Goal: Information Seeking & Learning: Learn about a topic

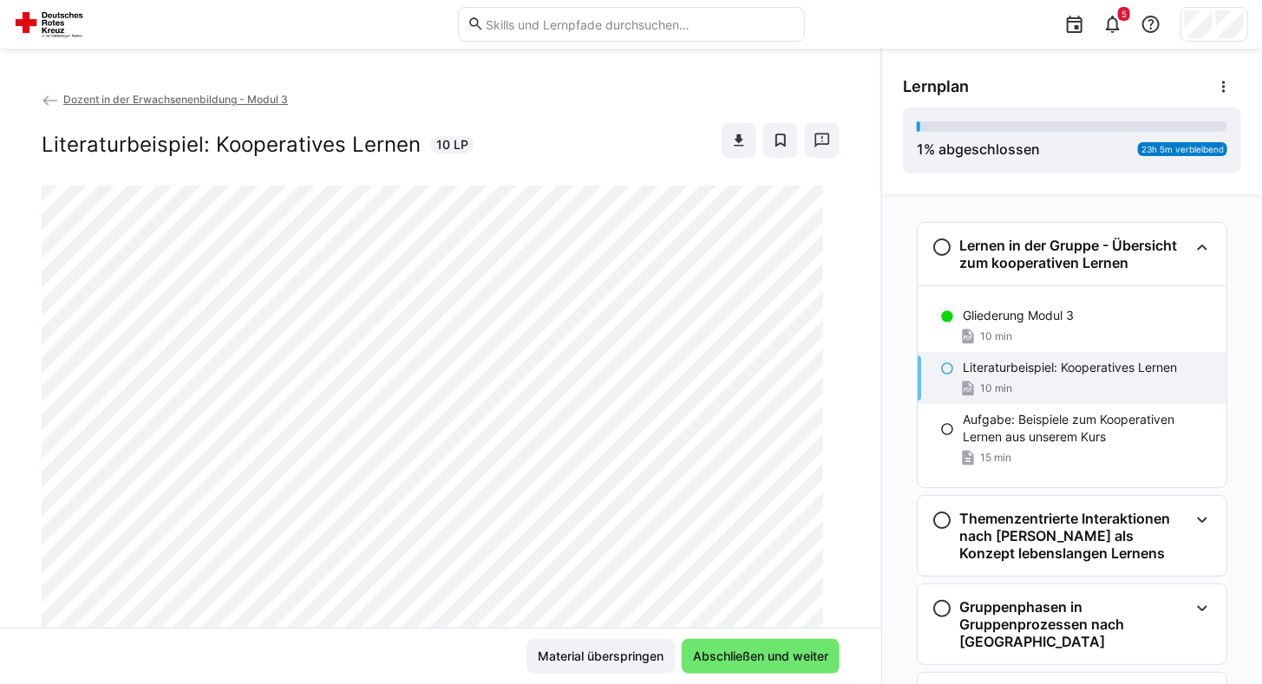
scroll to position [28, 0]
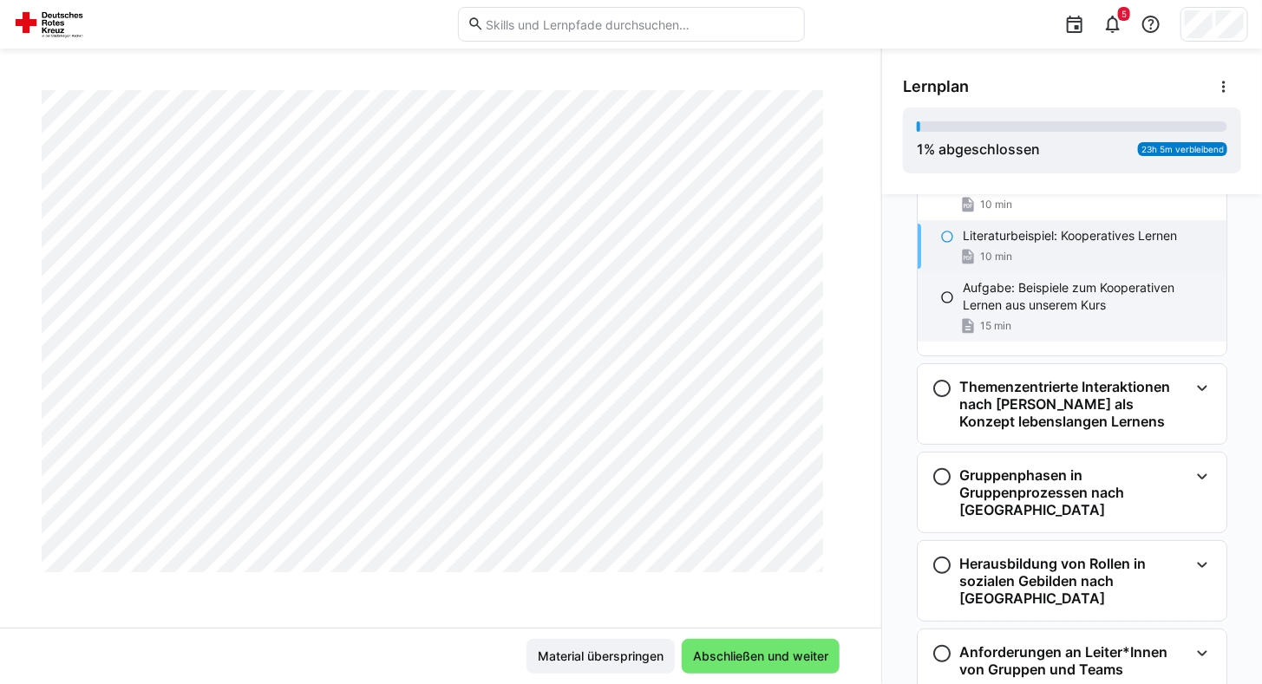
scroll to position [130, 0]
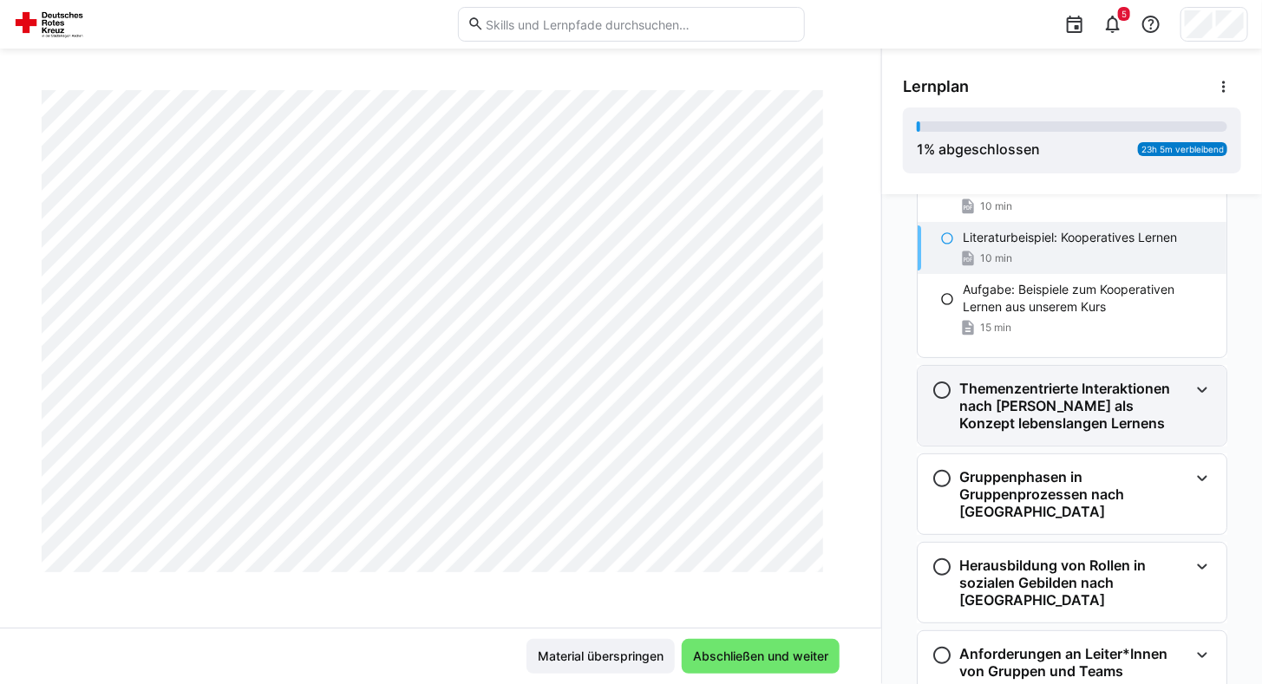
click at [1070, 408] on h3 "Themenzentrierte Interaktionen nach Ruth Cohn als Konzept lebenslangen Lernens" at bounding box center [1073, 406] width 229 height 52
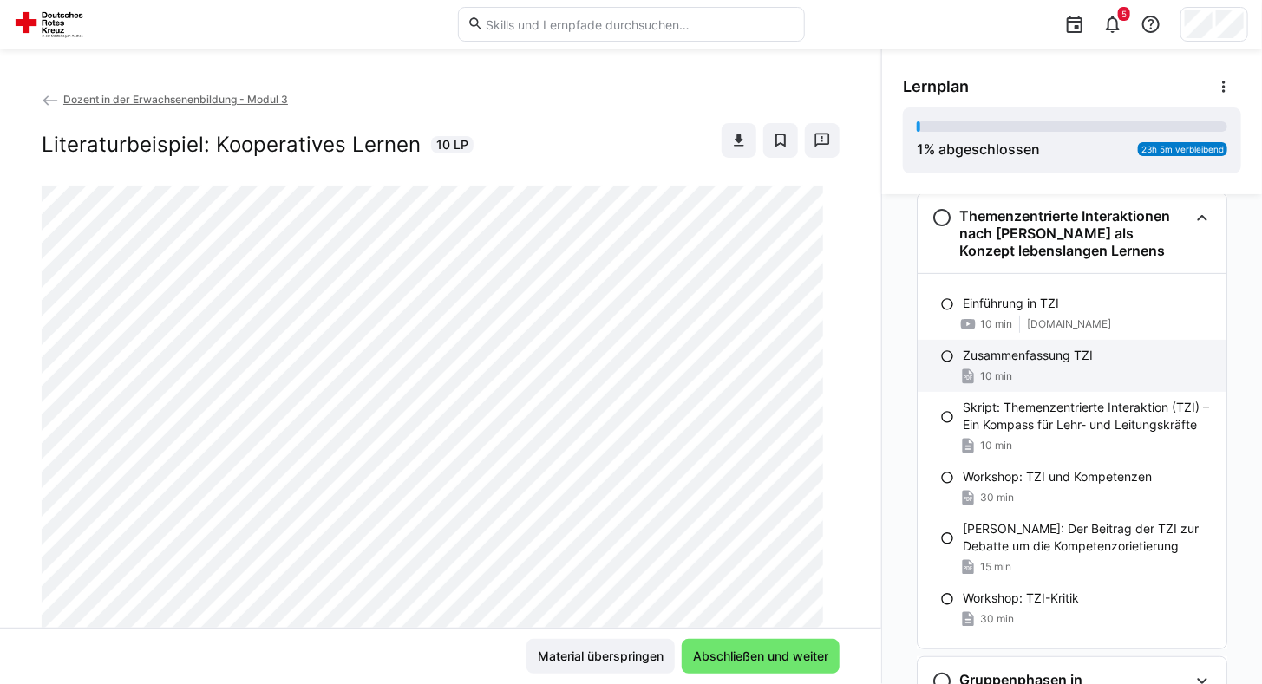
scroll to position [0, 0]
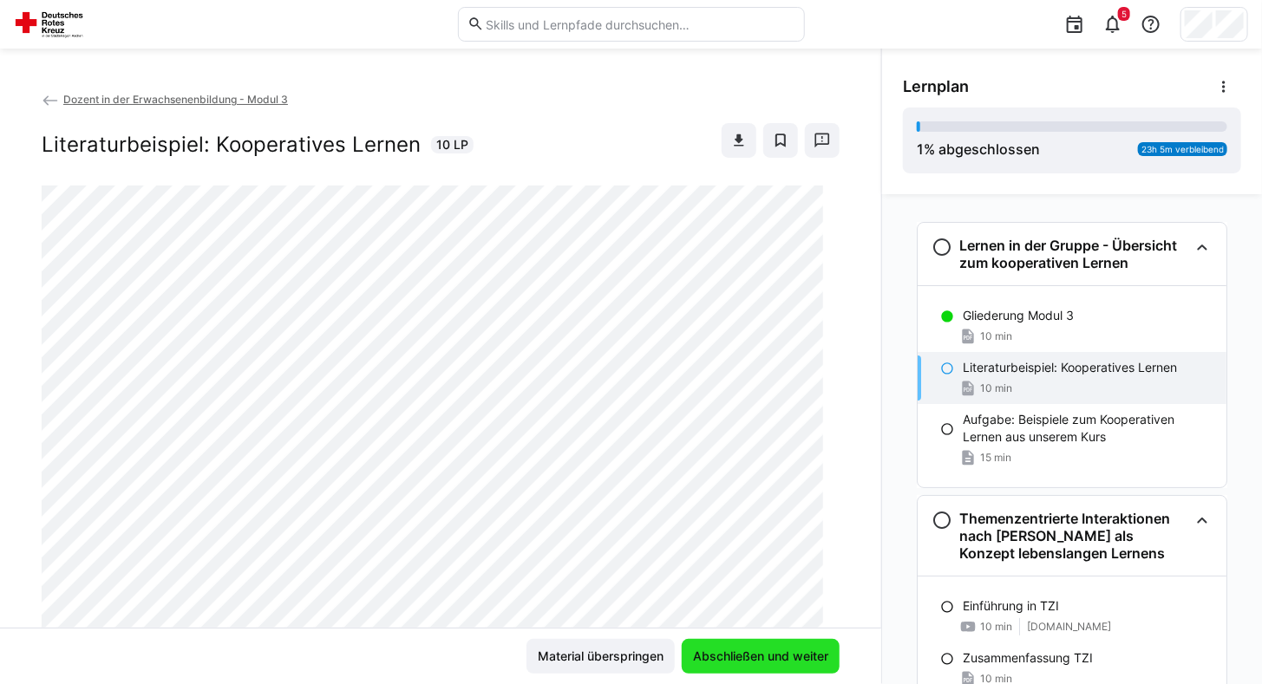
click at [732, 661] on span "Abschließen und weiter" at bounding box center [760, 656] width 140 height 17
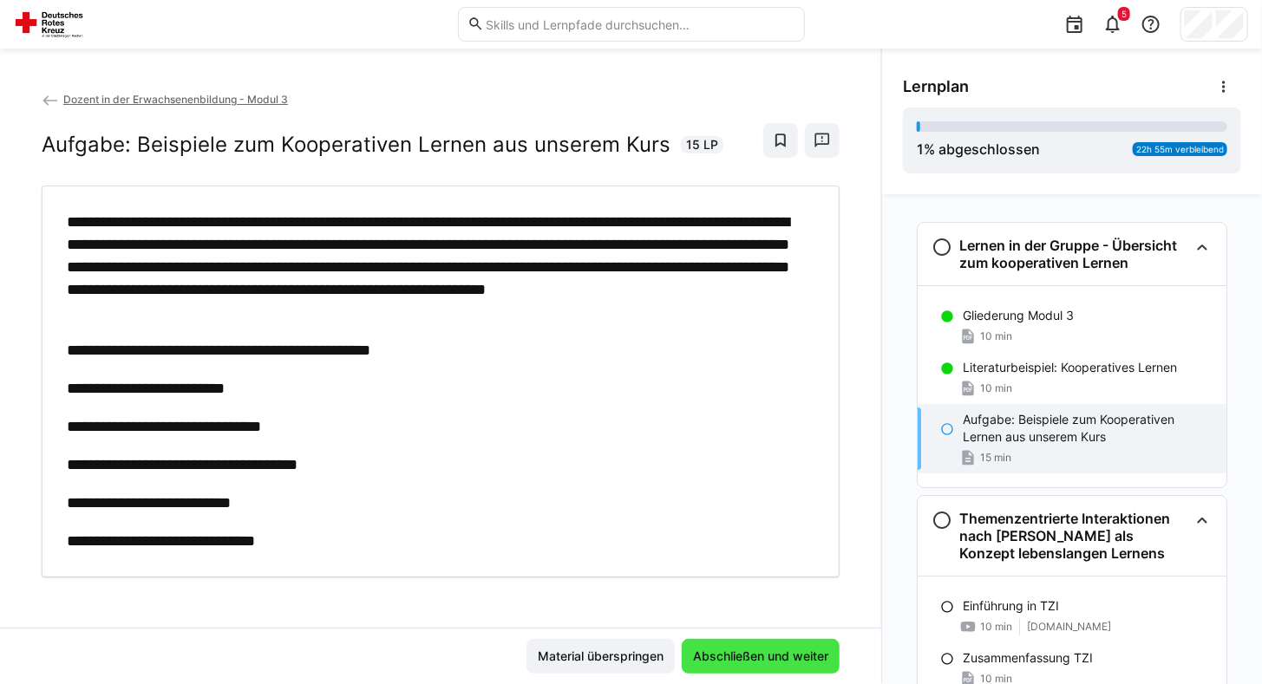
click at [732, 661] on span "Abschließen und weiter" at bounding box center [760, 656] width 140 height 17
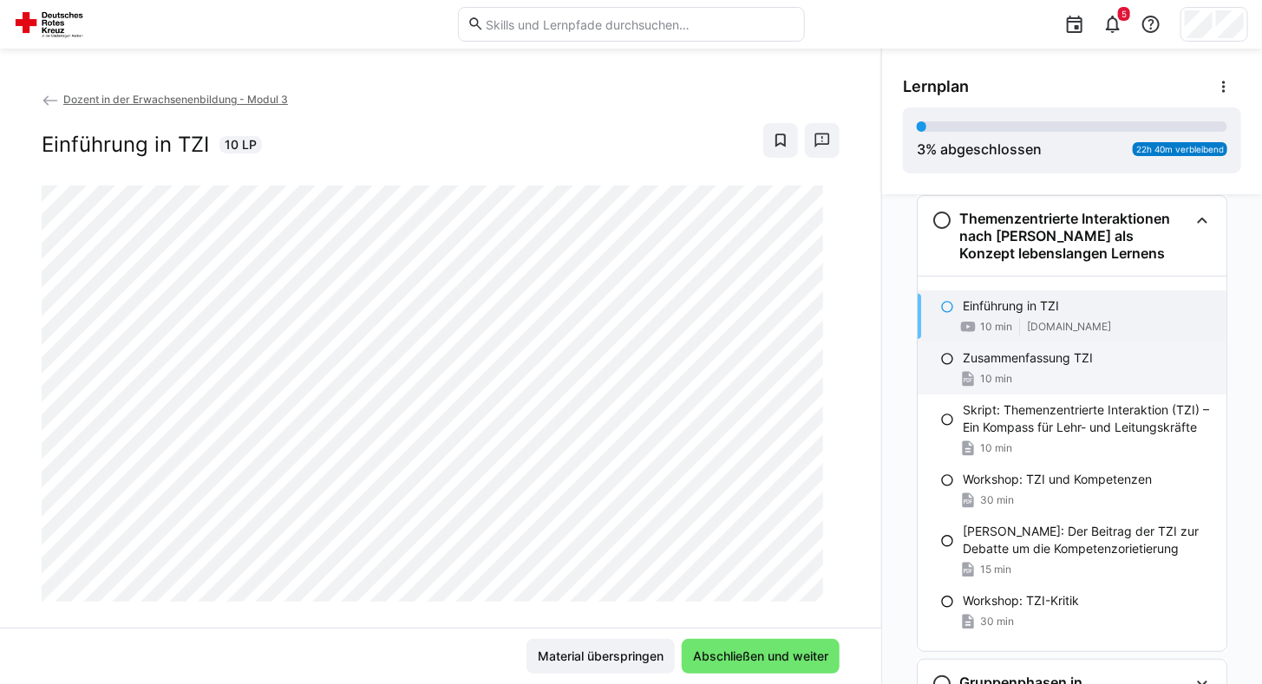
click at [1076, 378] on div "10 min" at bounding box center [1087, 378] width 250 height 17
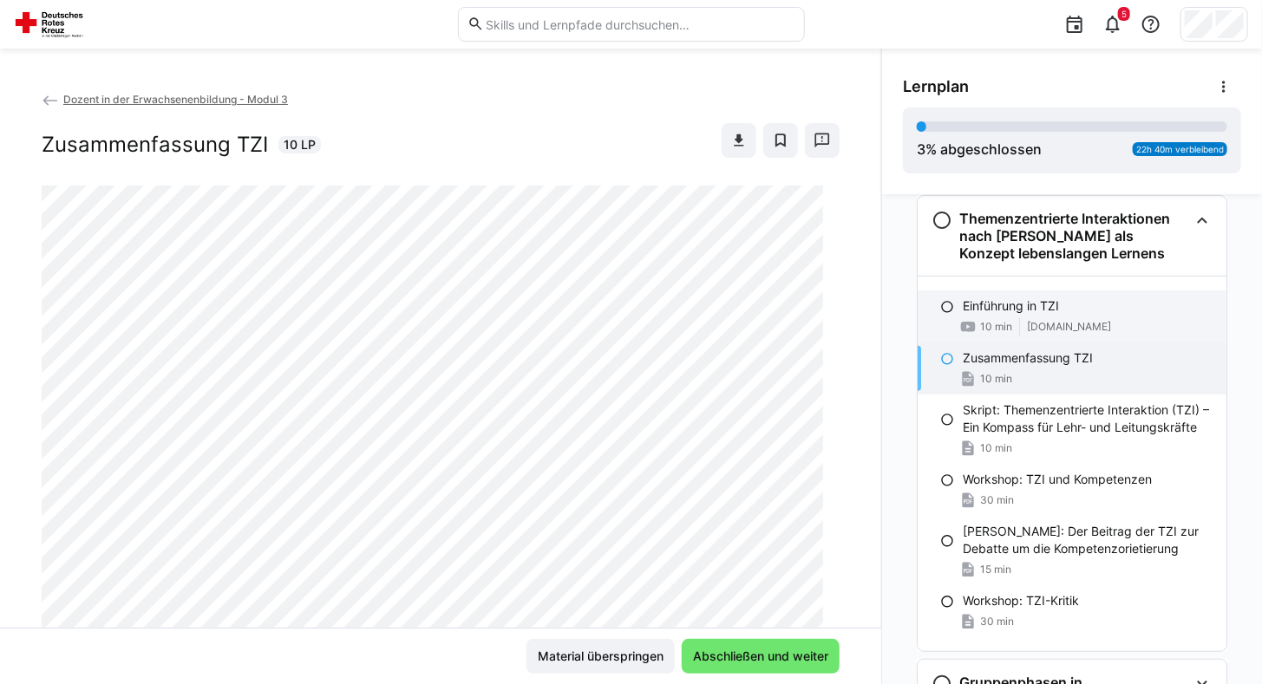
click at [1027, 320] on span "www.youtube.com" at bounding box center [1069, 327] width 84 height 14
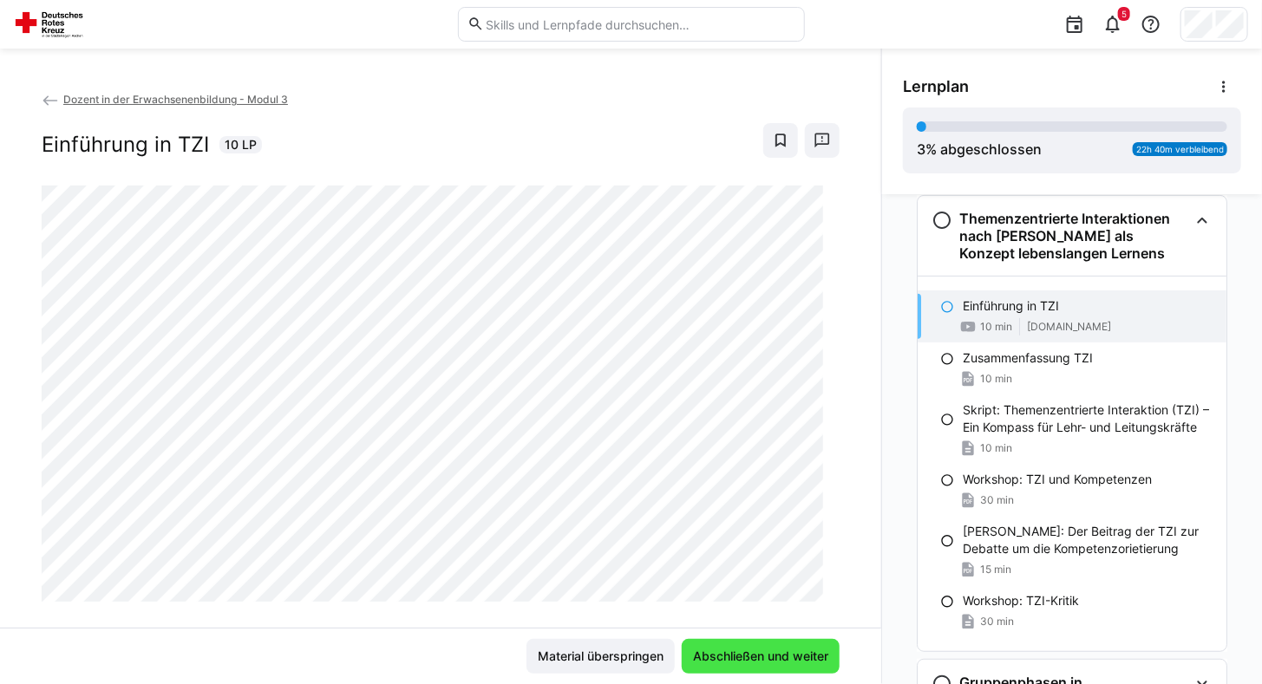
click at [782, 673] on span "Abschließen und weiter" at bounding box center [760, 656] width 158 height 35
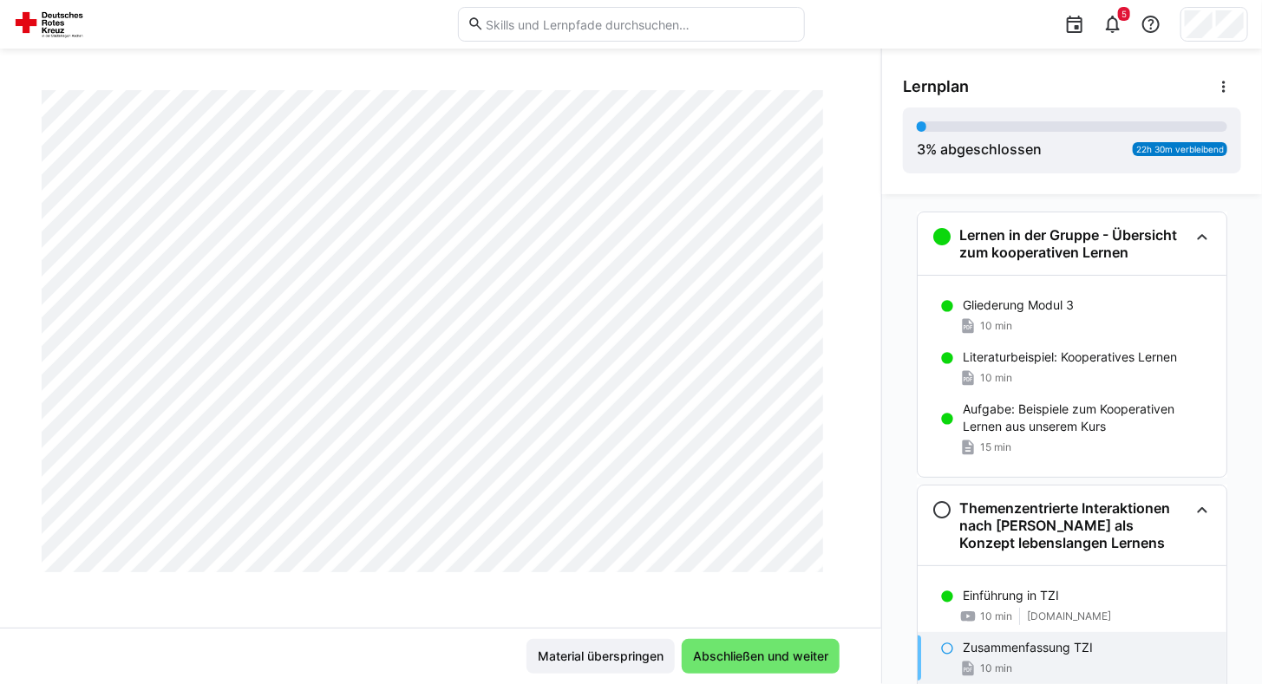
scroll to position [1795, 0]
click at [732, 660] on span "Abschließen und weiter" at bounding box center [760, 656] width 140 height 17
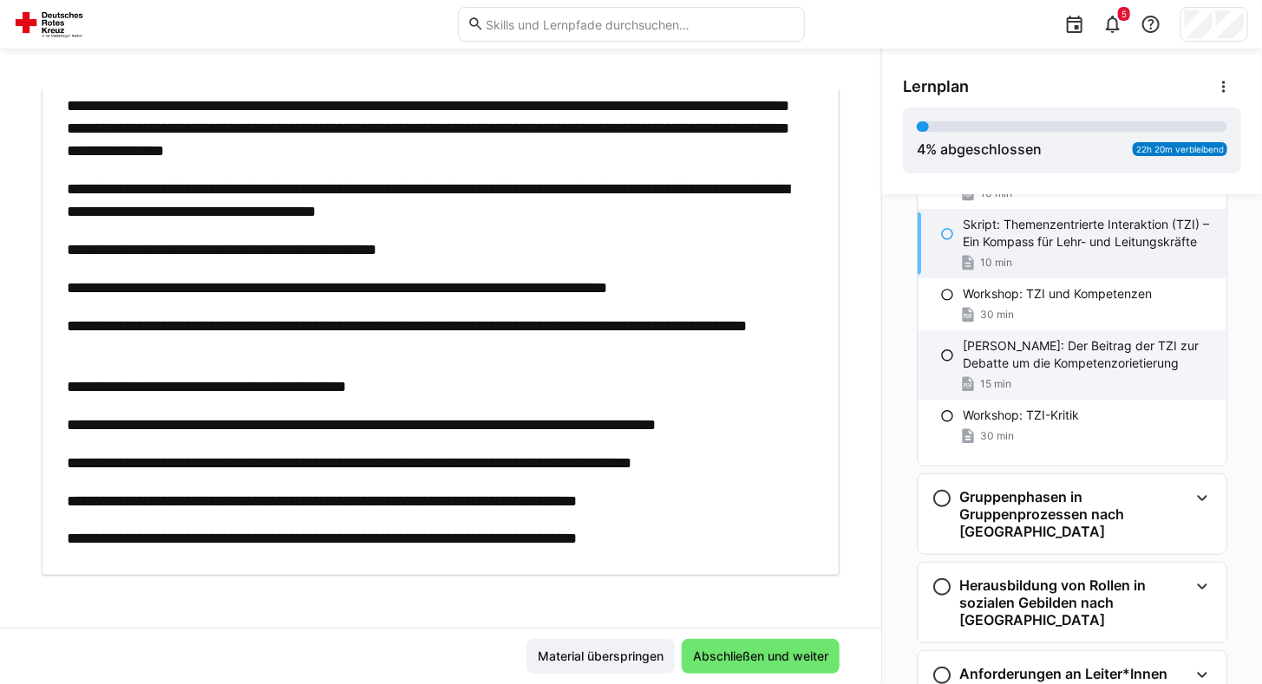
scroll to position [486, 0]
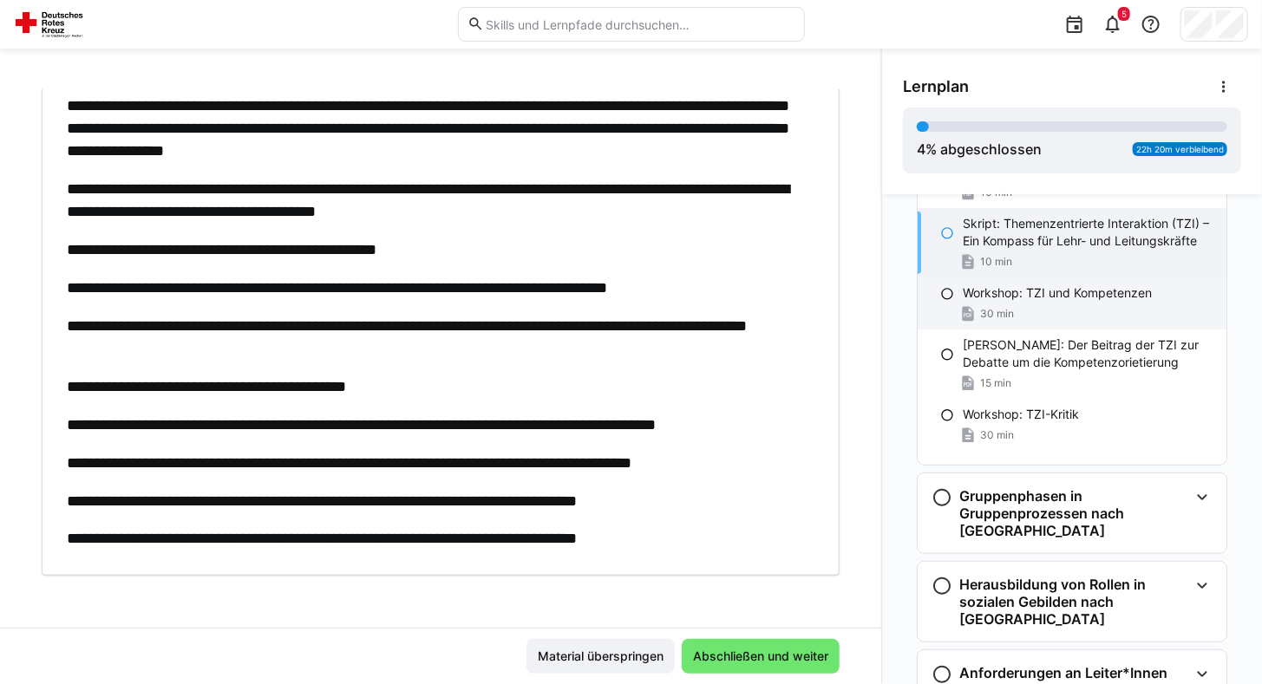
click at [1074, 305] on div "30 min" at bounding box center [1087, 313] width 250 height 17
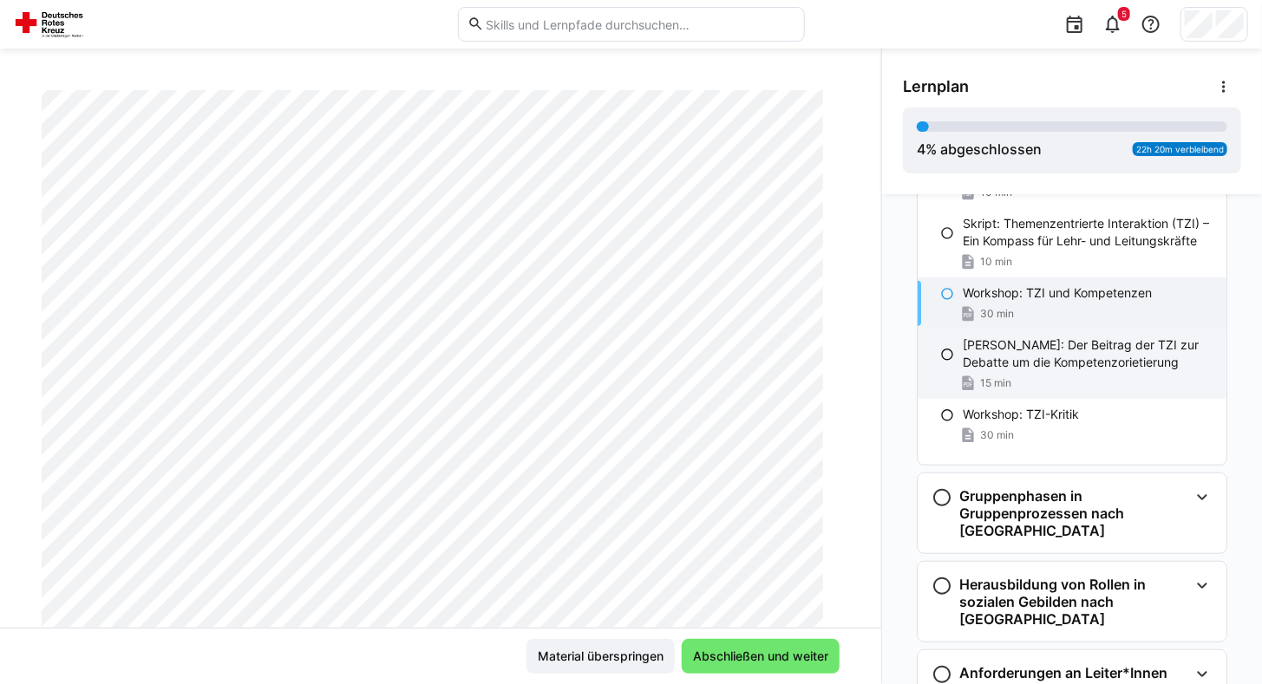
scroll to position [295, 0]
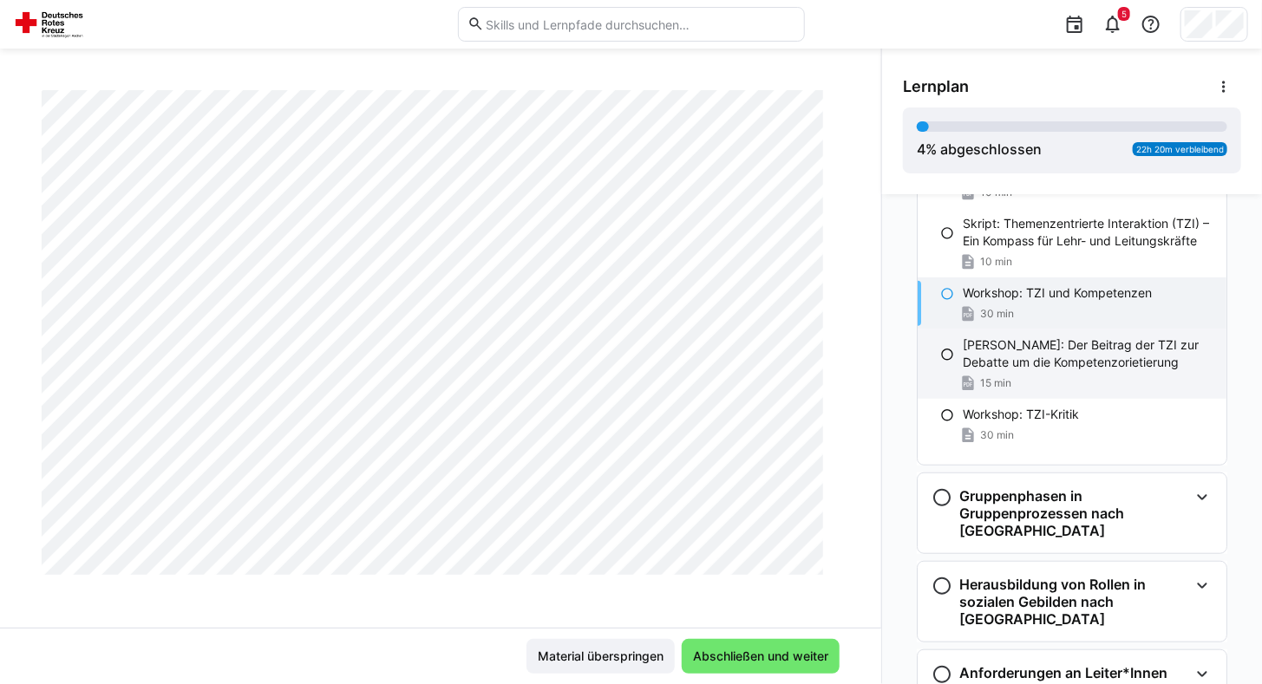
click at [1013, 375] on div "15 min" at bounding box center [1087, 383] width 250 height 17
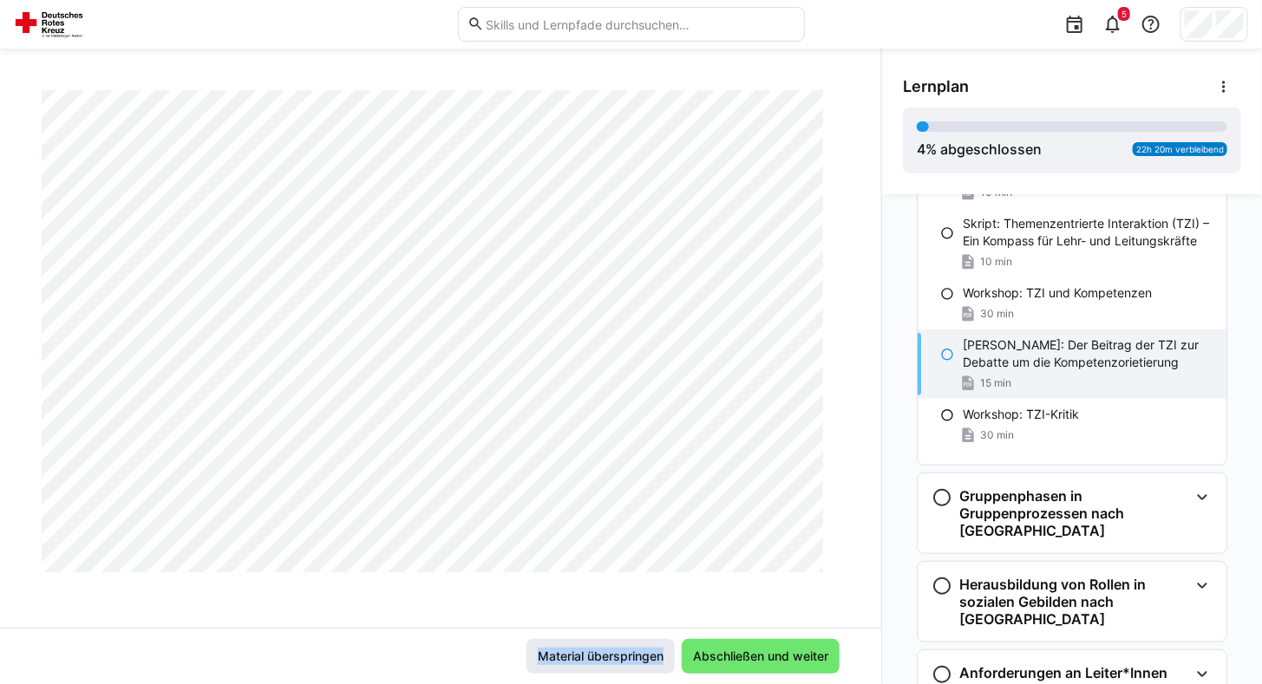
scroll to position [18349, 0]
click at [656, 672] on app-classroom-main-layout "Dozent in der Erwachsenenbildung - Modul 3 Menzel, Birgit: Der Beitrag der TZI …" at bounding box center [440, 387] width 881 height 594
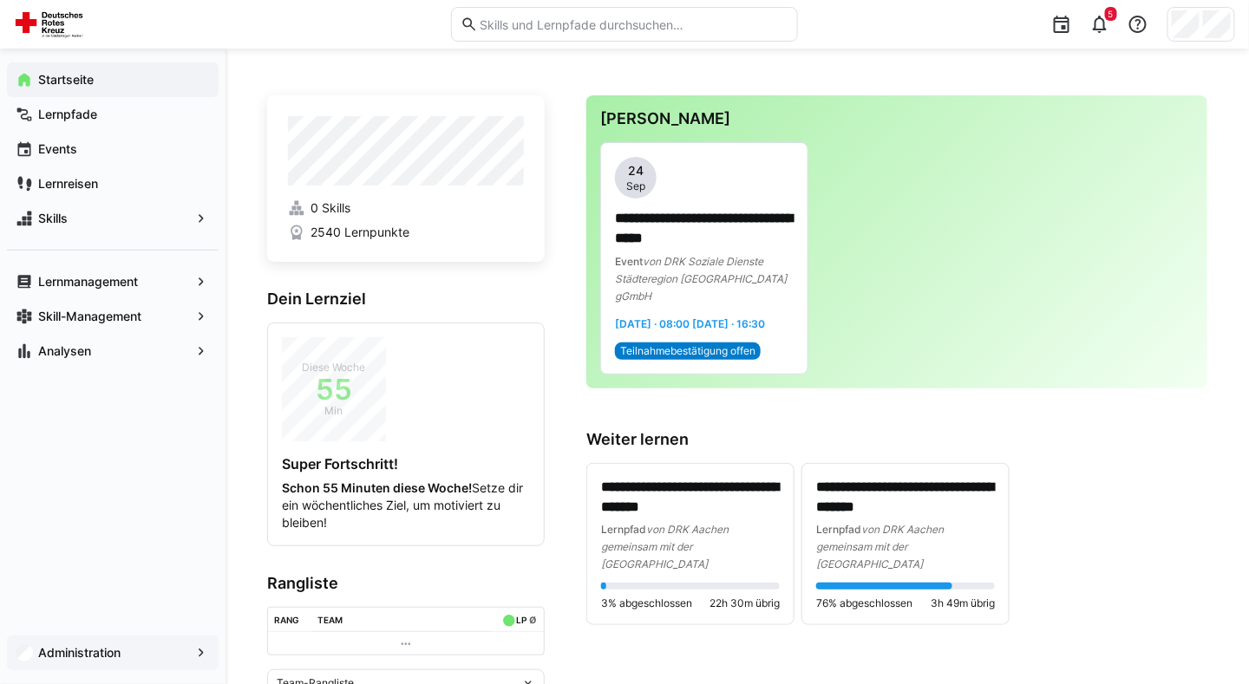
click at [127, 654] on span "Administration" at bounding box center [113, 652] width 154 height 17
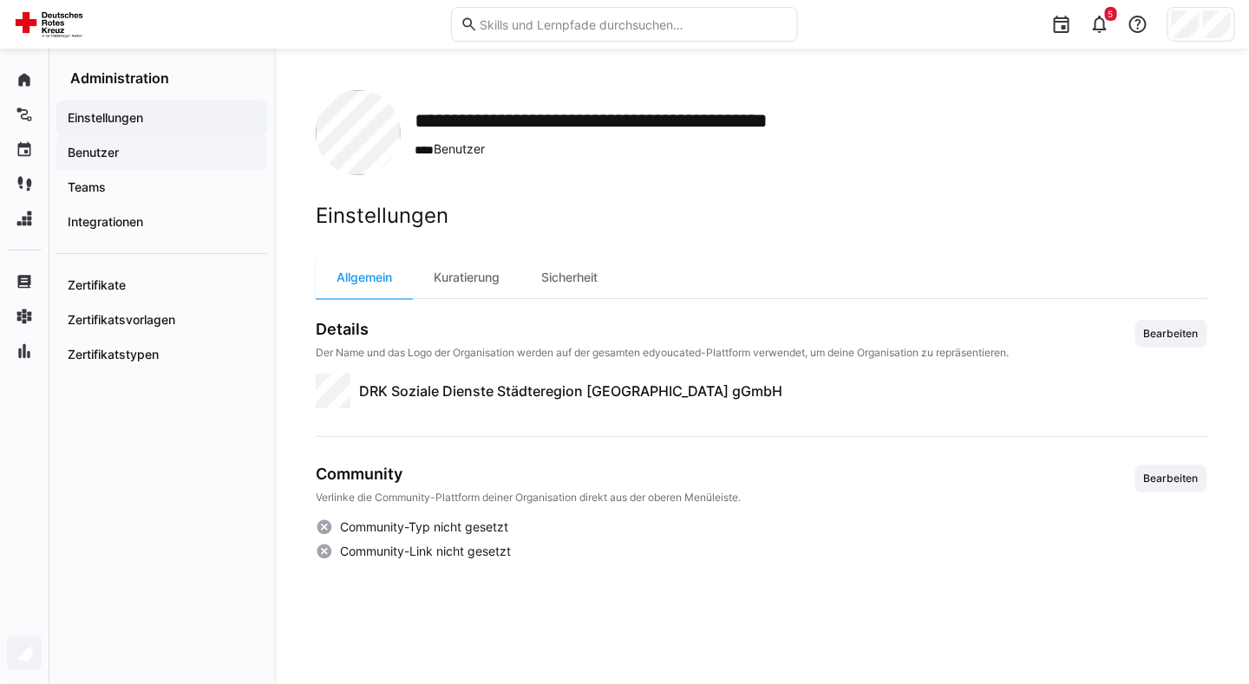
click at [146, 150] on span "Benutzer" at bounding box center [161, 152] width 193 height 17
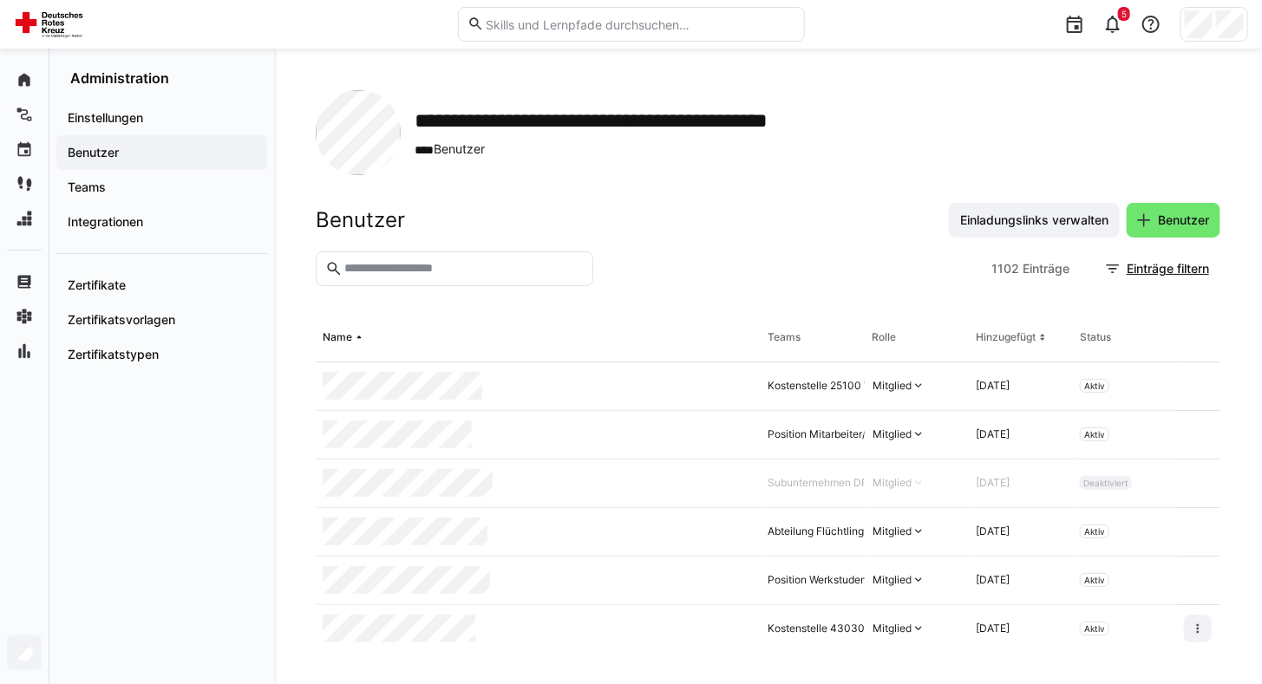
click at [376, 281] on eds-input at bounding box center [454, 268] width 277 height 35
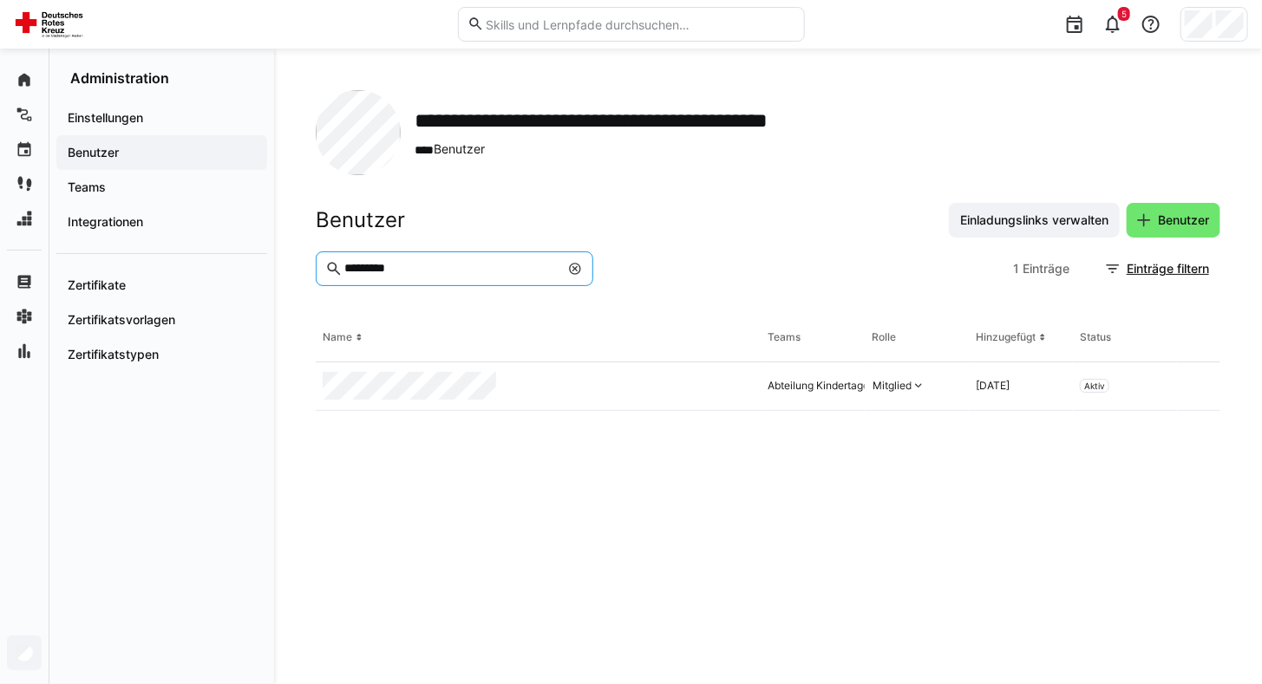
type input "*********"
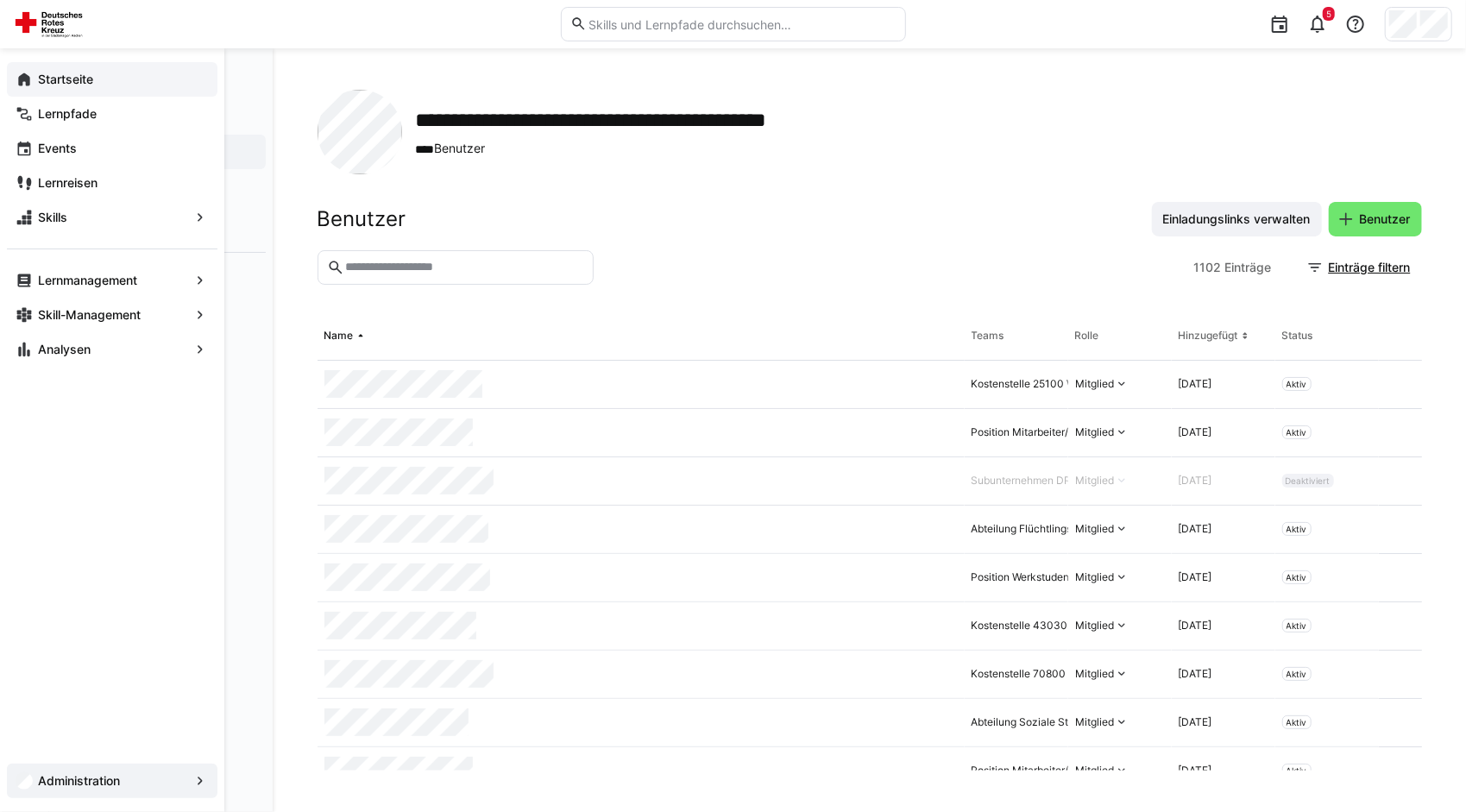
click at [29, 89] on div "Startseite" at bounding box center [112, 79] width 211 height 35
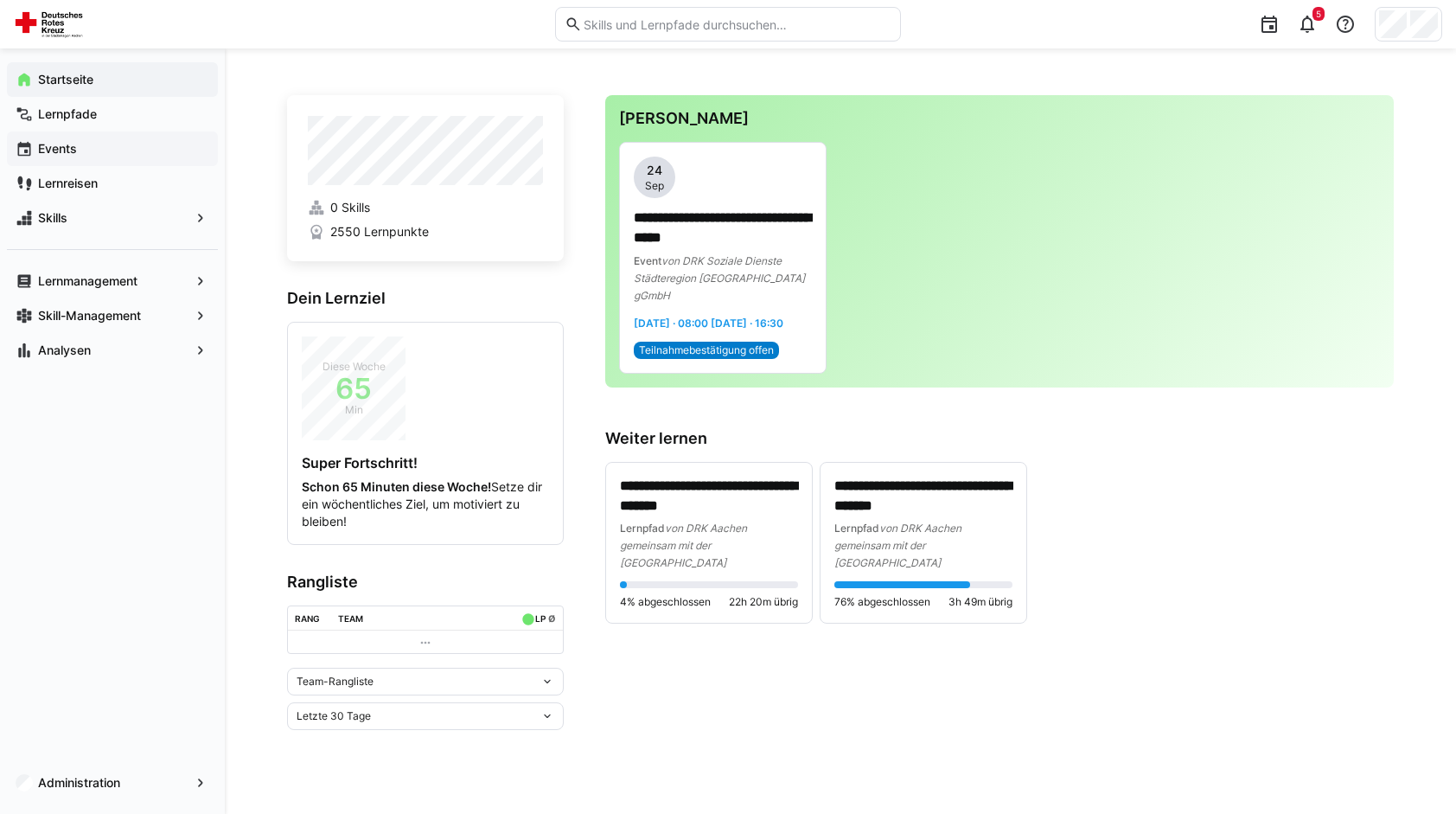
click at [94, 140] on span "Events" at bounding box center [123, 148] width 174 height 17
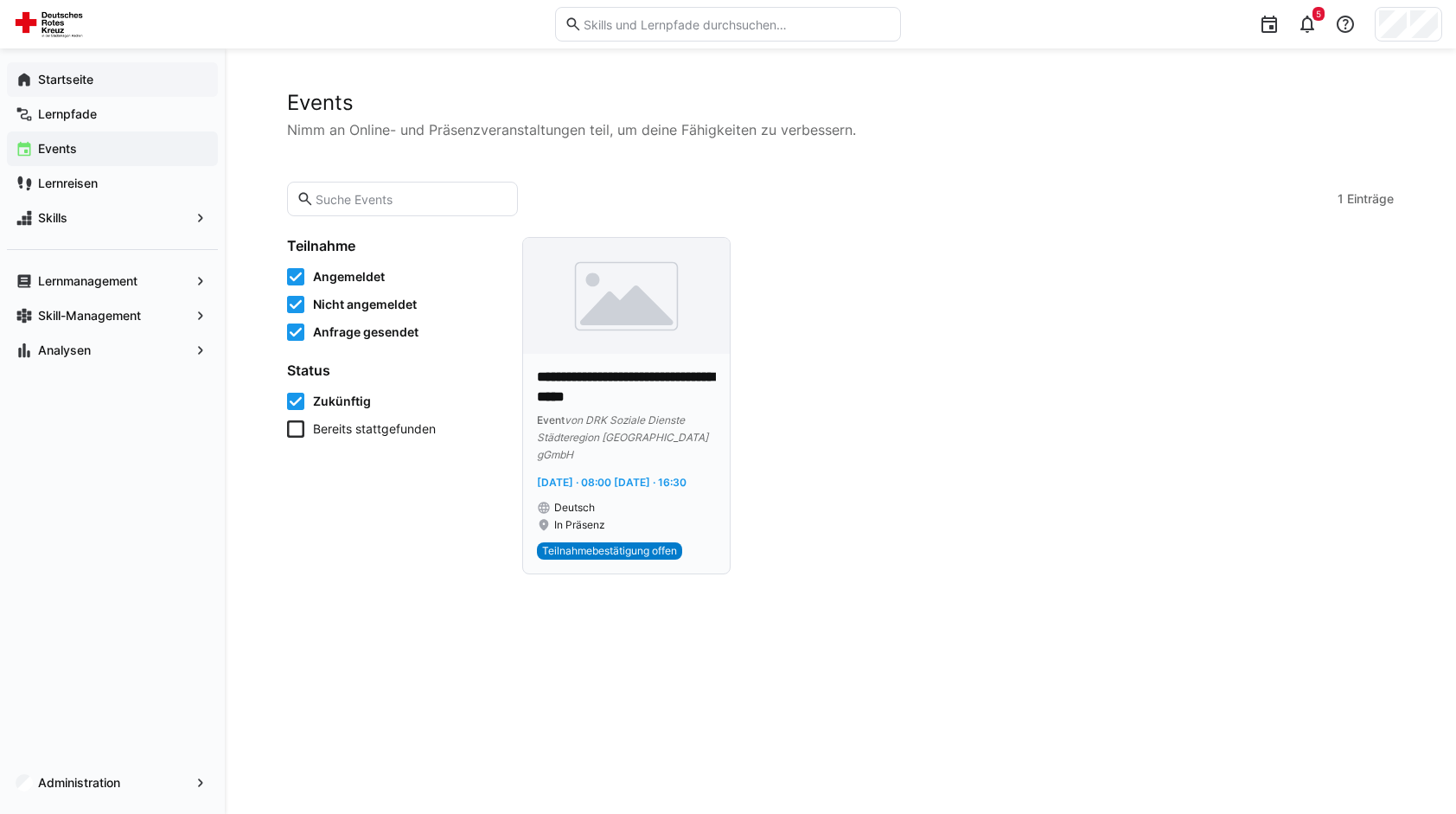
click at [601, 320] on img at bounding box center [626, 295] width 206 height 116
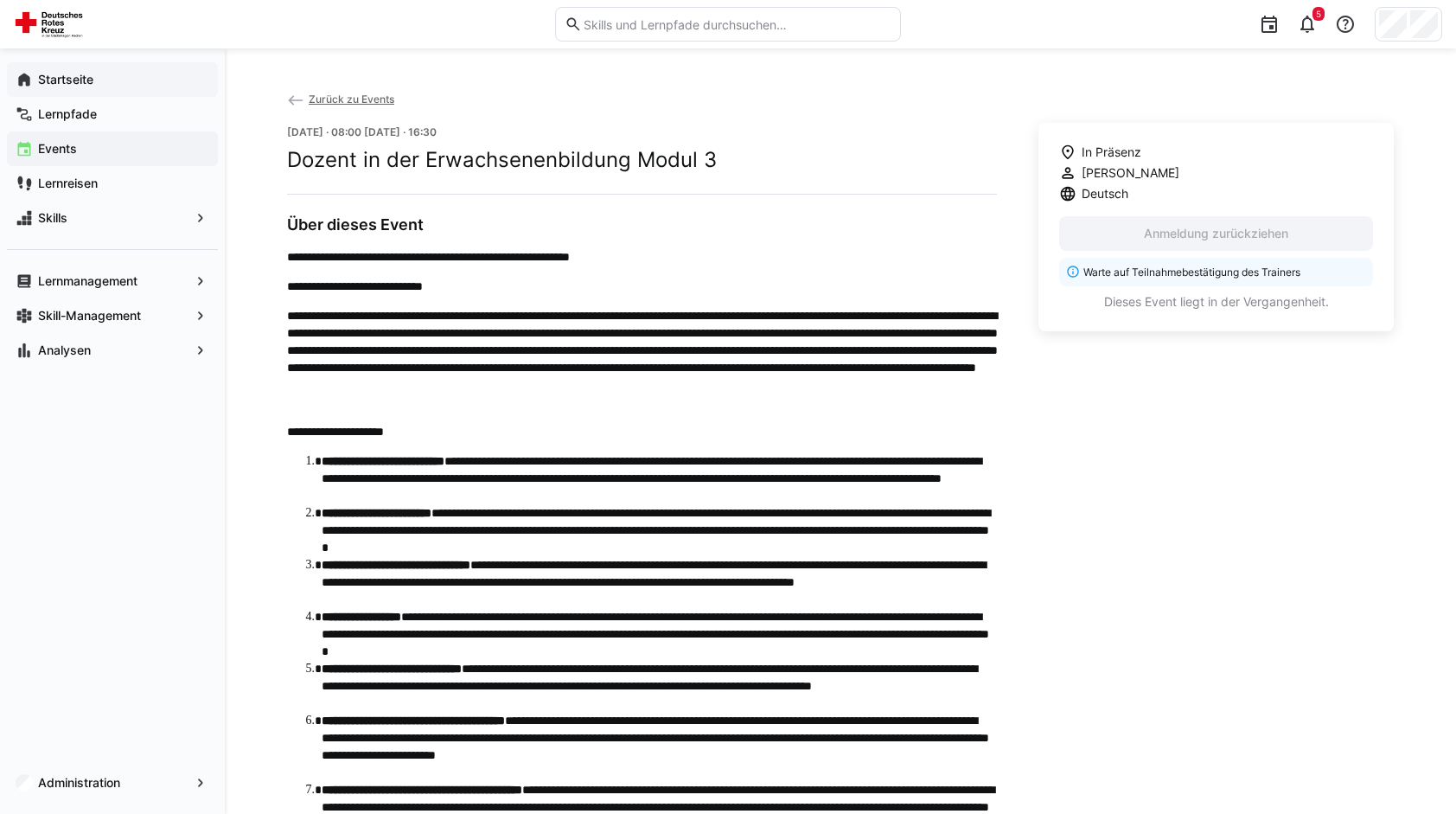
scroll to position [412, 0]
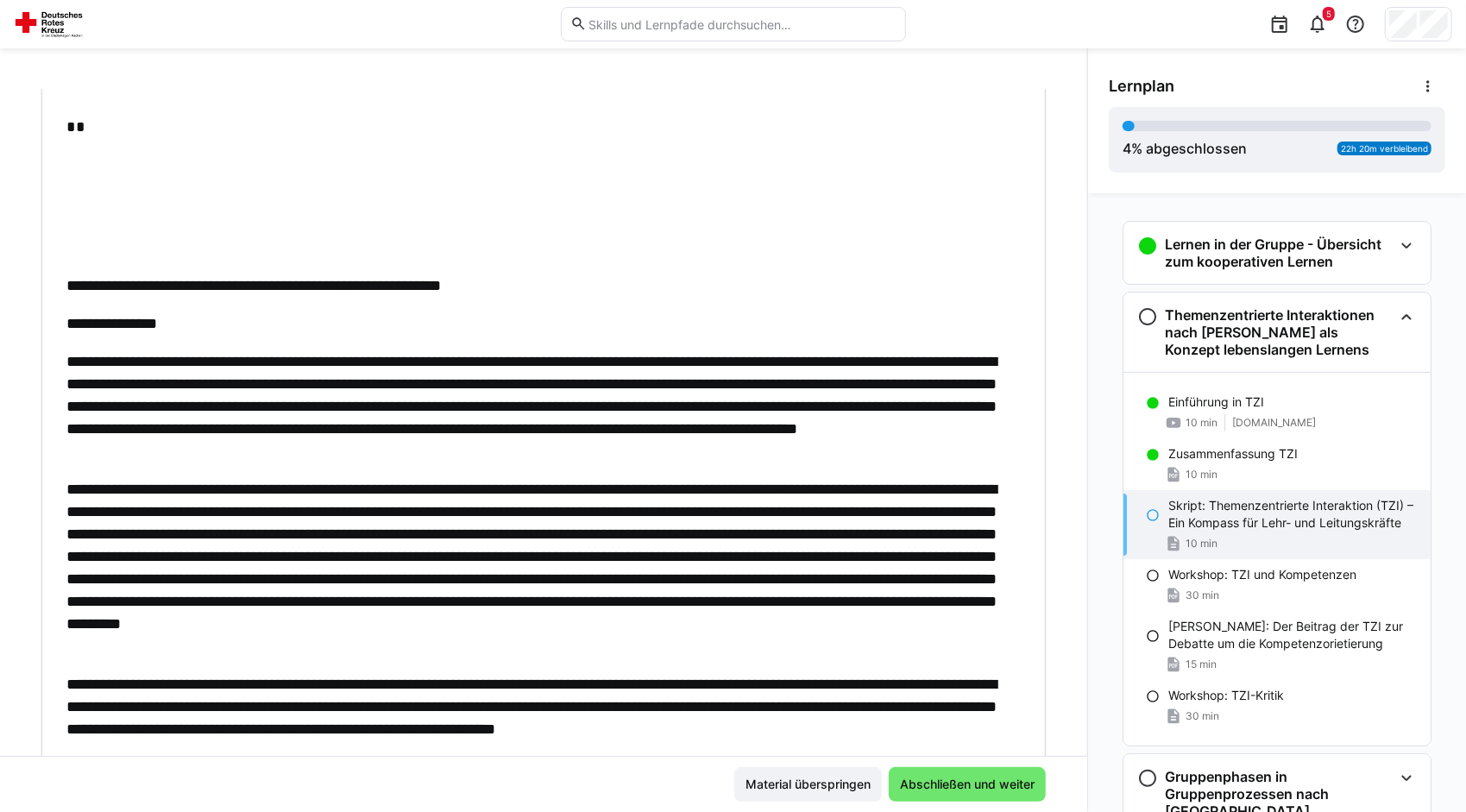
scroll to position [1168, 0]
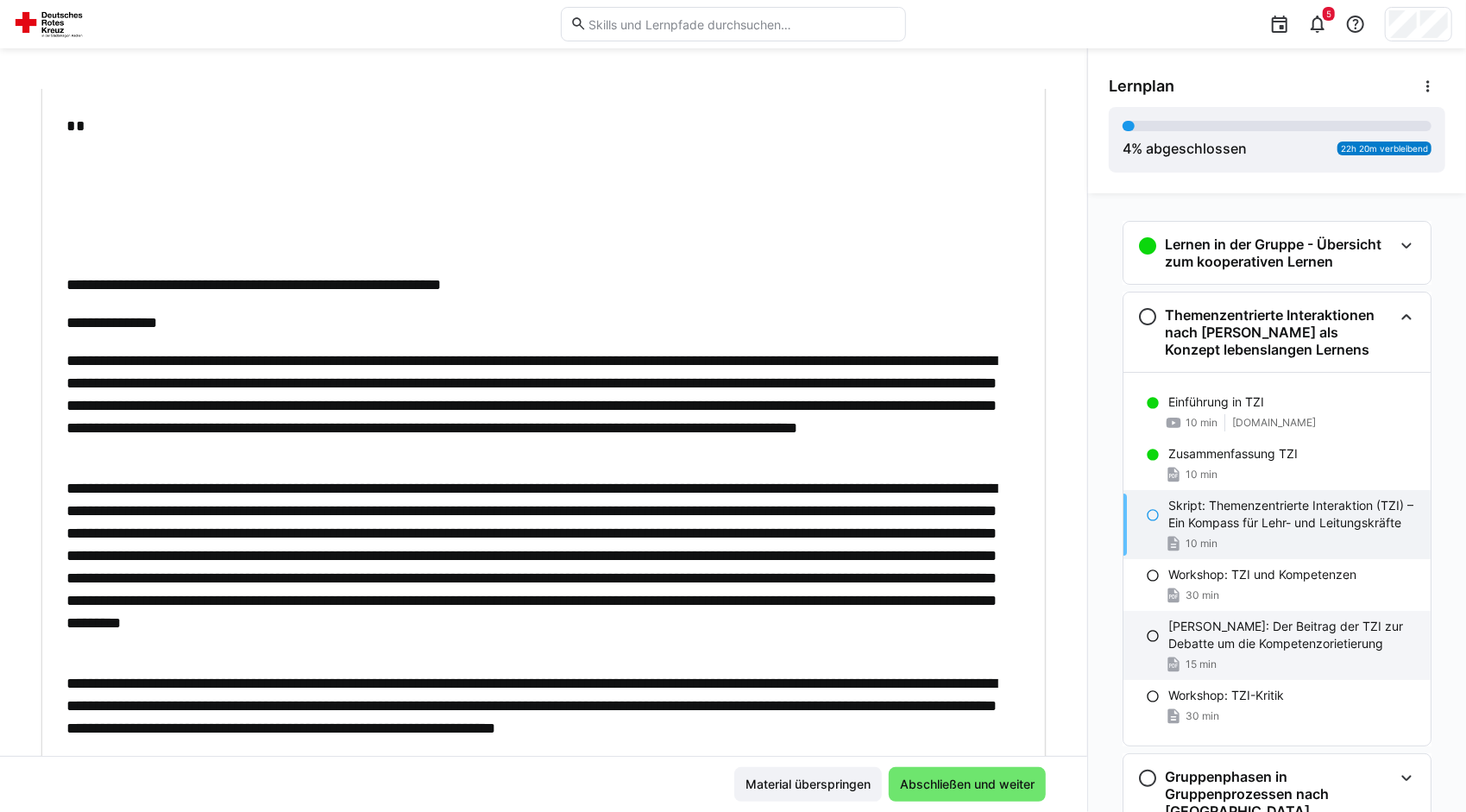
click at [1233, 627] on p "Menzel, Birgit: Der Beitrag der TZI zur Debatte um die Kompetenzorietierung" at bounding box center [1293, 635] width 249 height 35
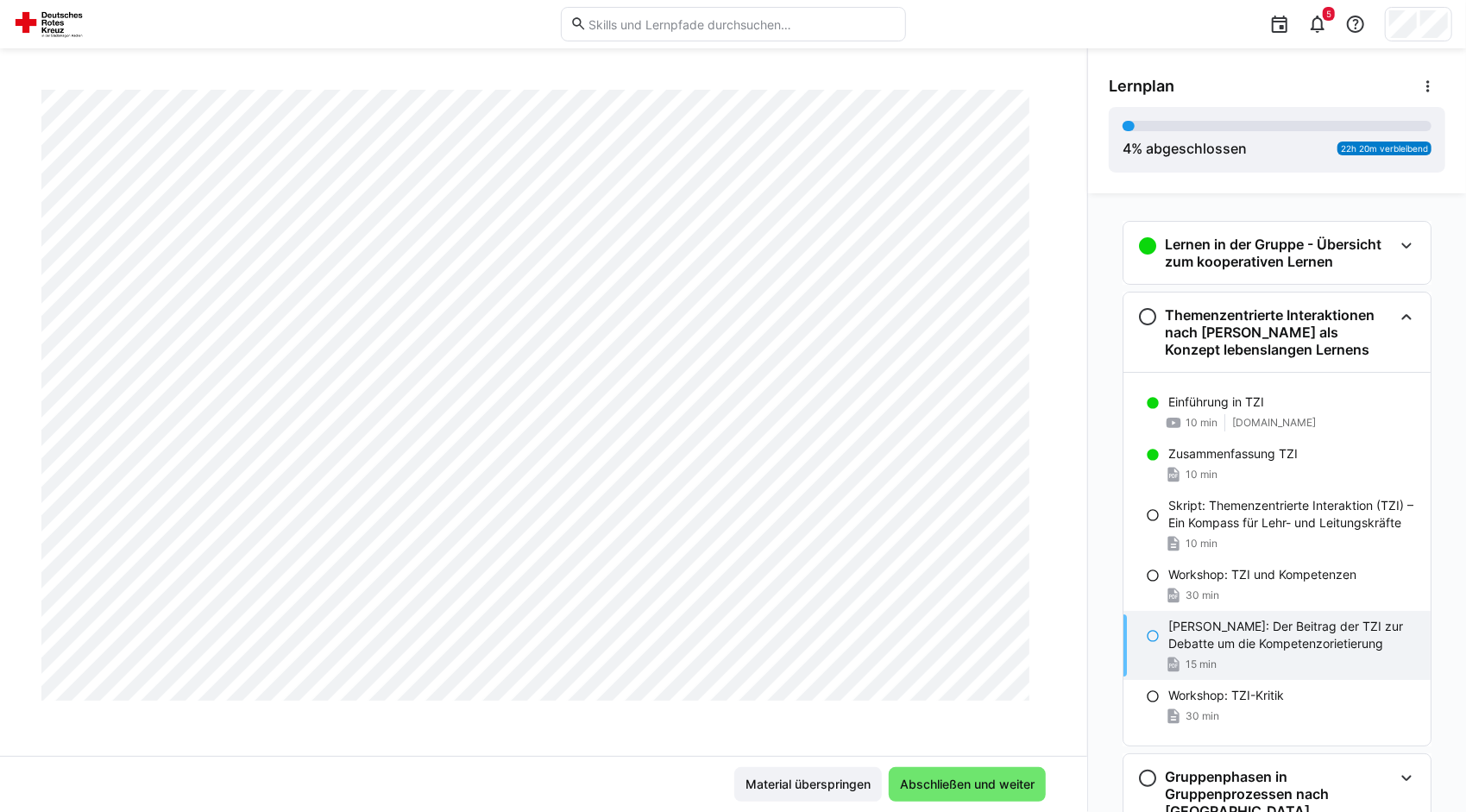
scroll to position [5360, 0]
click at [1286, 266] on h3 "Lernen in der Gruppe - Übersicht zum kooperativen Lernen" at bounding box center [1279, 253] width 228 height 35
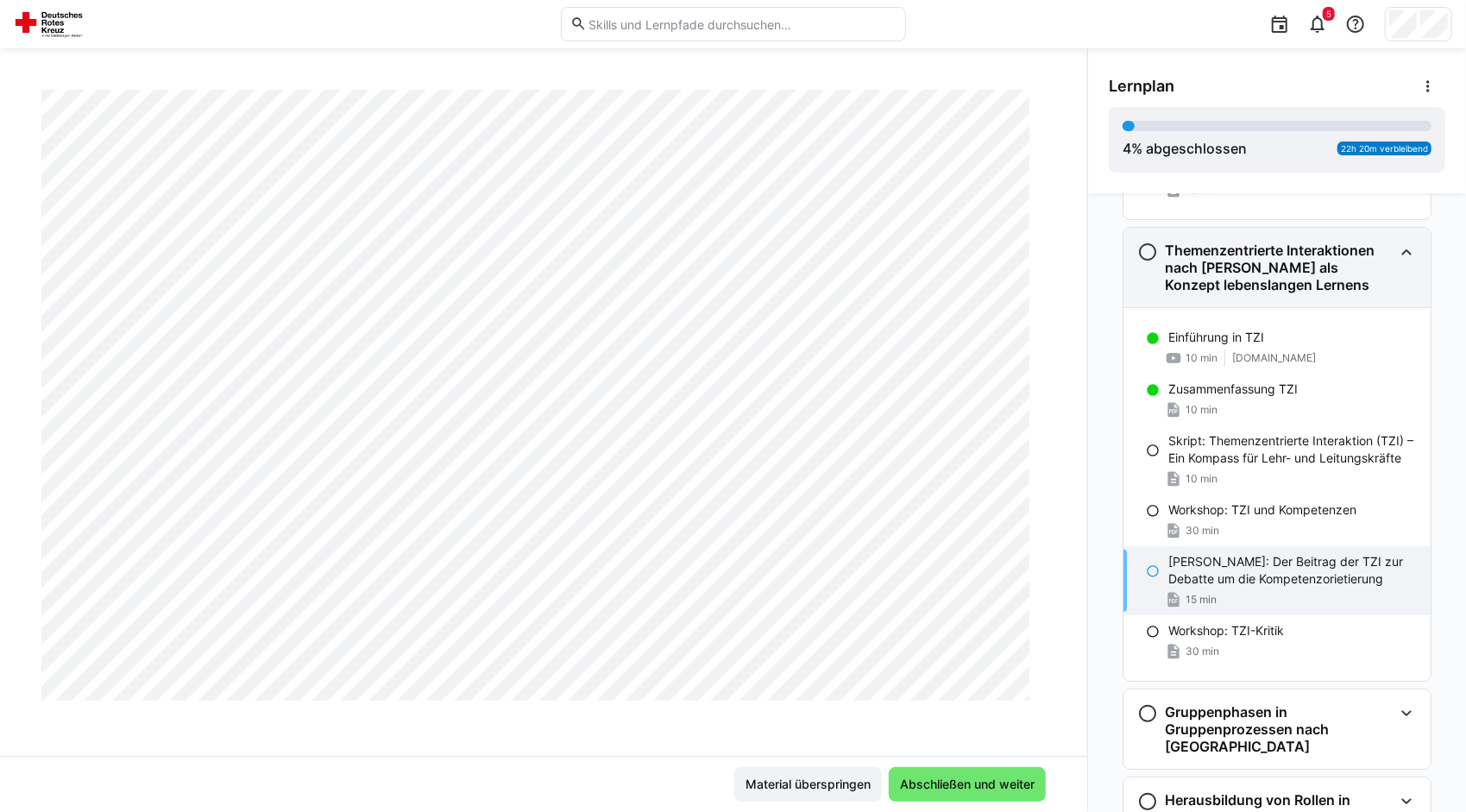
scroll to position [267, 0]
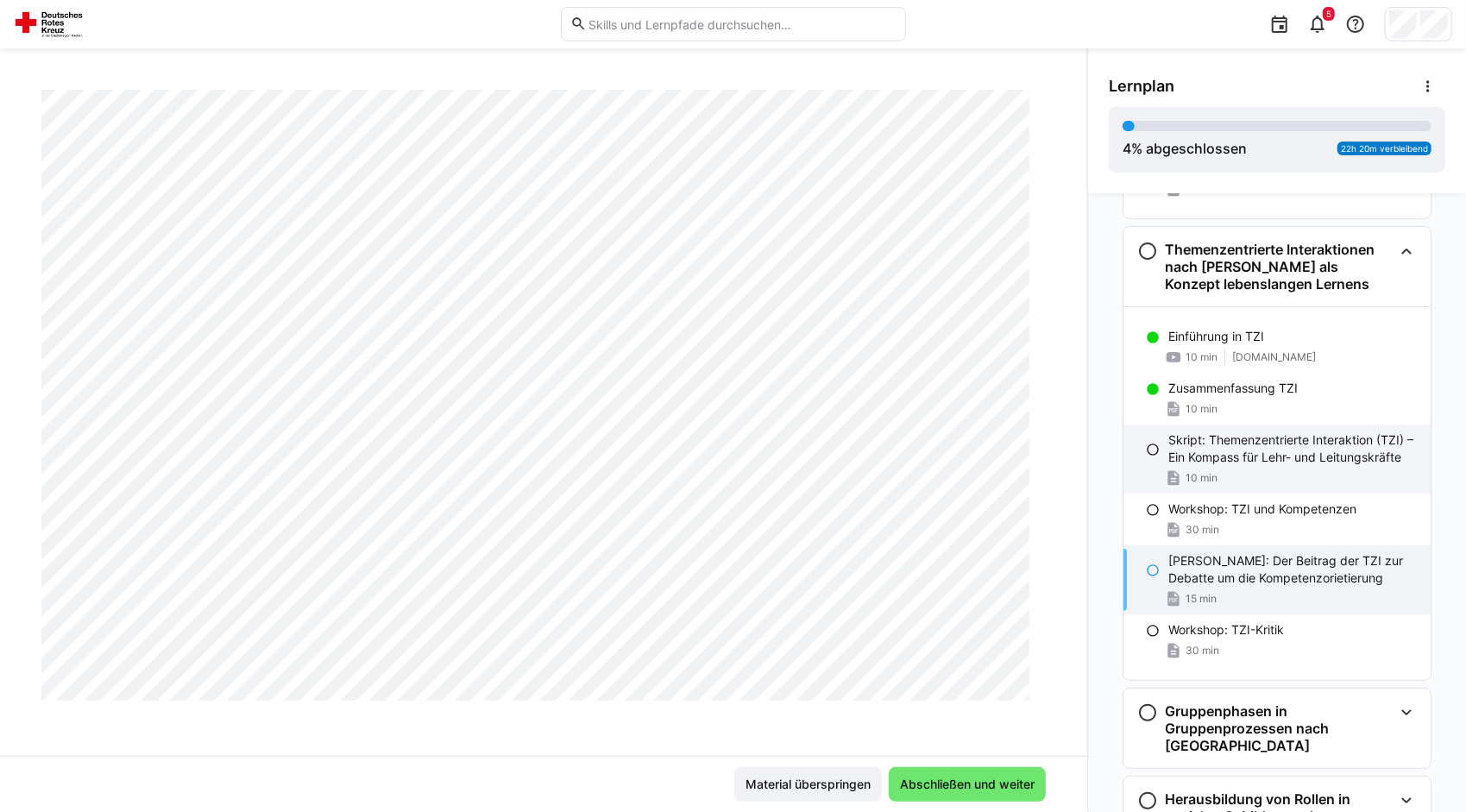
click at [1255, 464] on p "Skript: Themenzentrierte Interaktion (TZI) – Ein Kompass für Lehr- und Leitungs…" at bounding box center [1293, 449] width 249 height 35
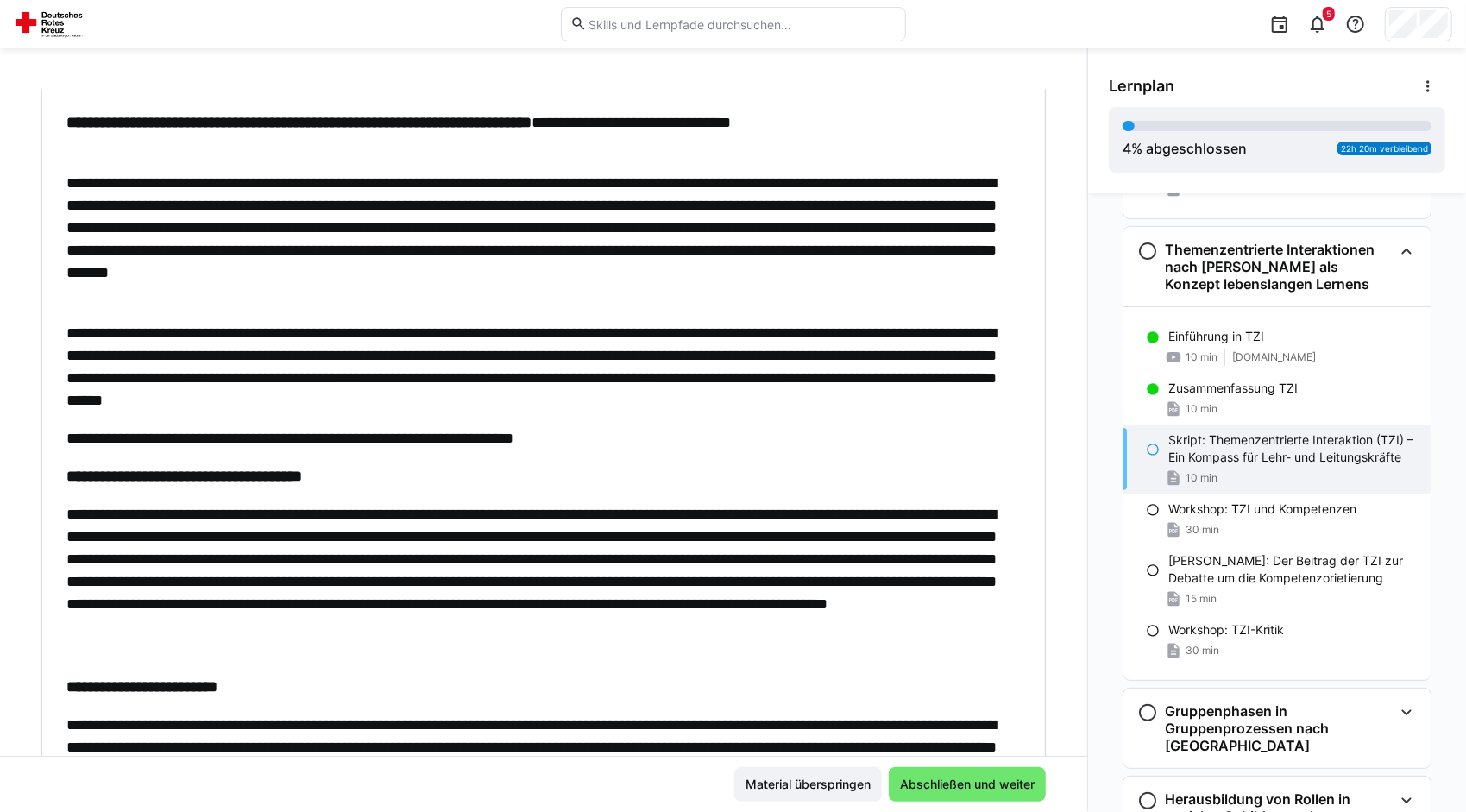
scroll to position [0, 0]
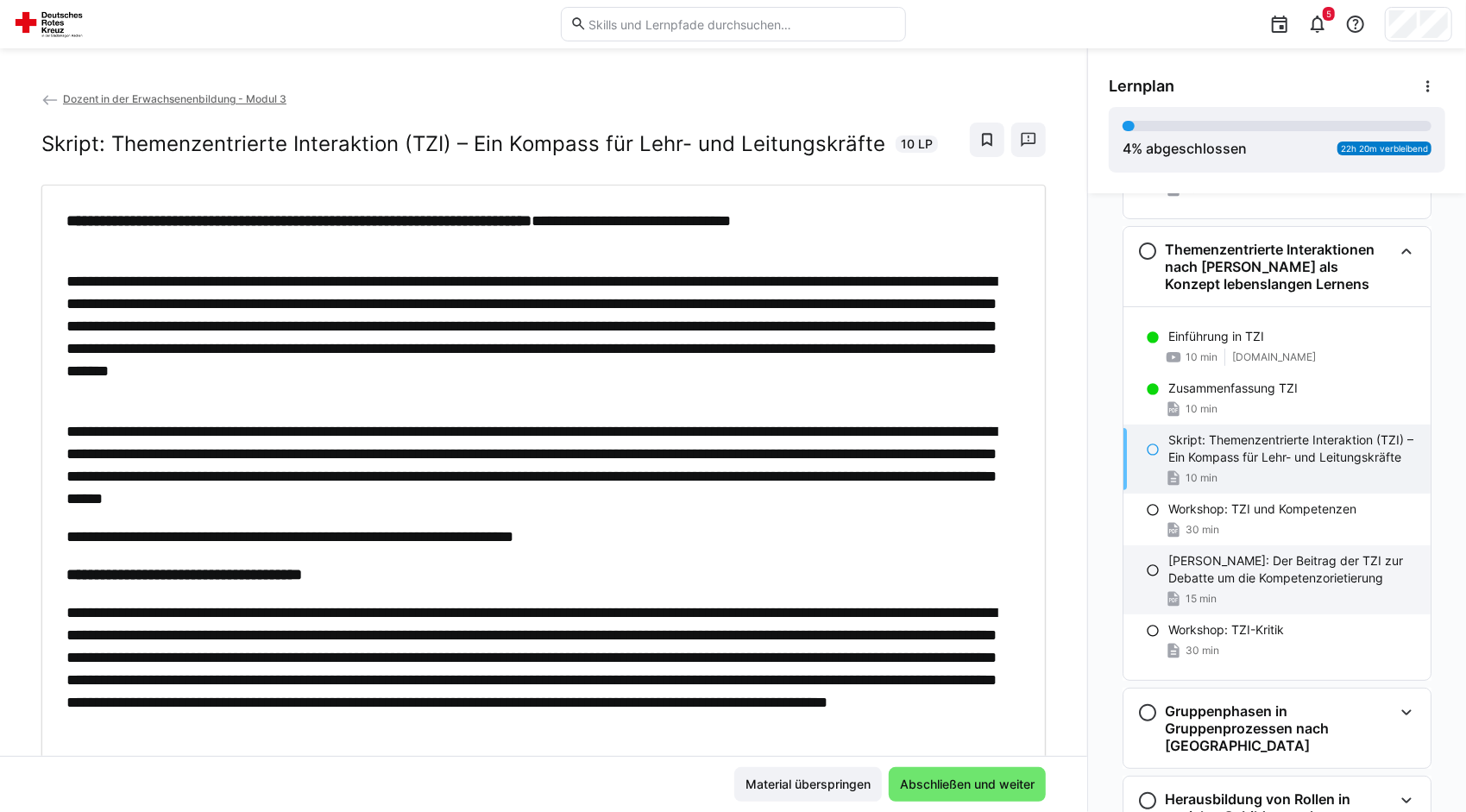
click at [1215, 559] on p "Menzel, Birgit: Der Beitrag der TZI zur Debatte um die Kompetenzorietierung" at bounding box center [1293, 569] width 249 height 35
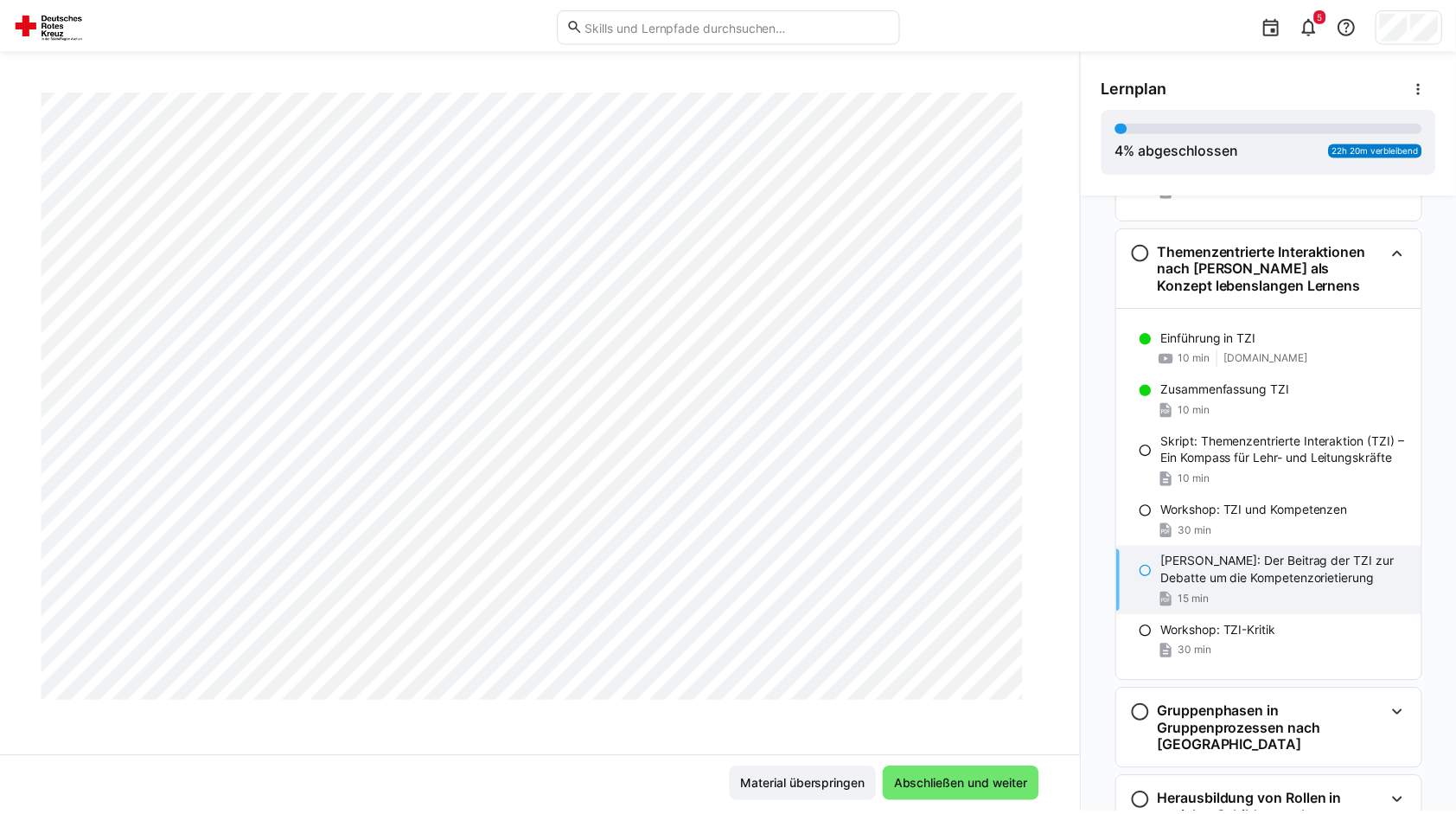
scroll to position [3470, 0]
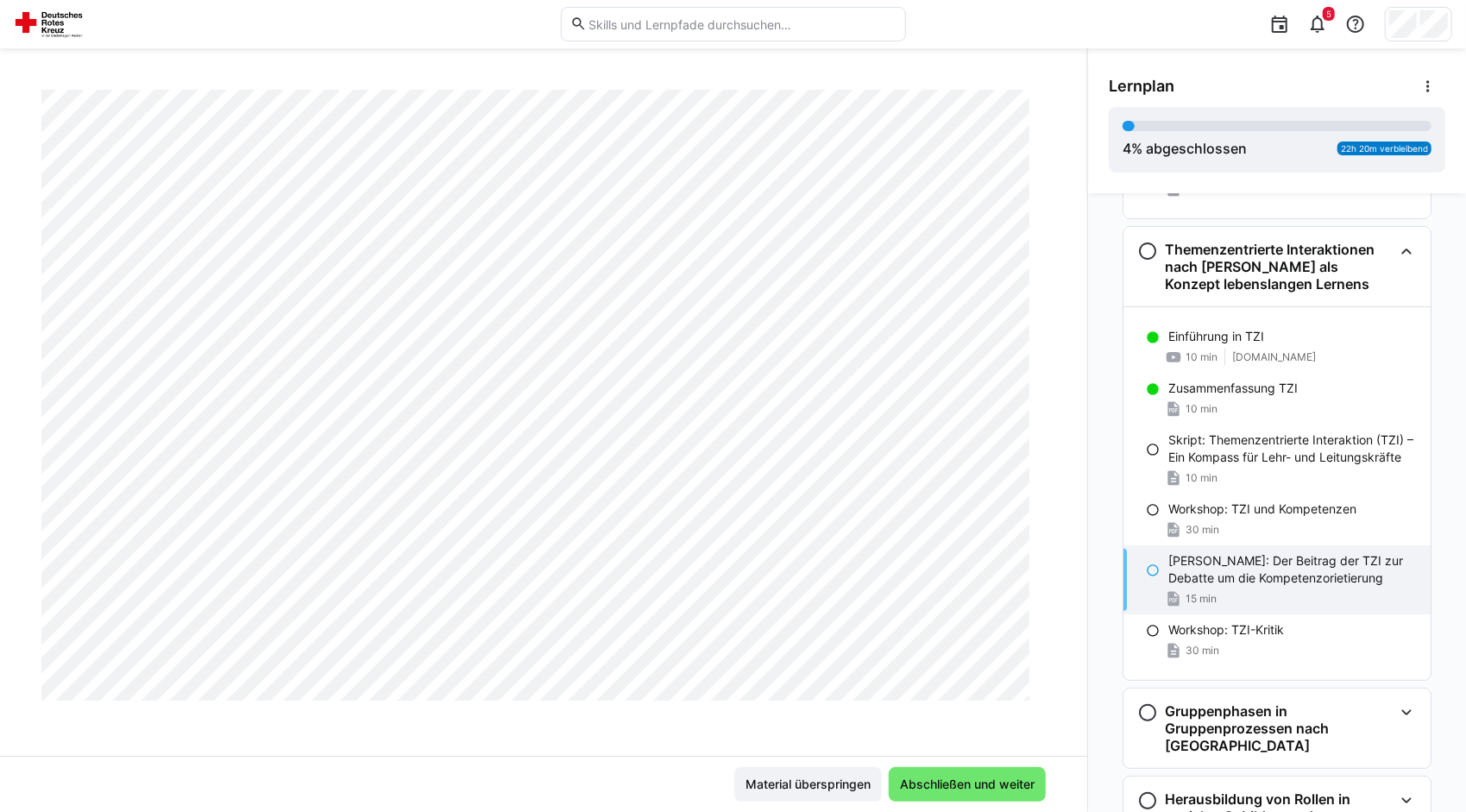
click at [66, 39] on div "5" at bounding box center [733, 24] width 1438 height 49
click at [53, 27] on img at bounding box center [52, 24] width 76 height 28
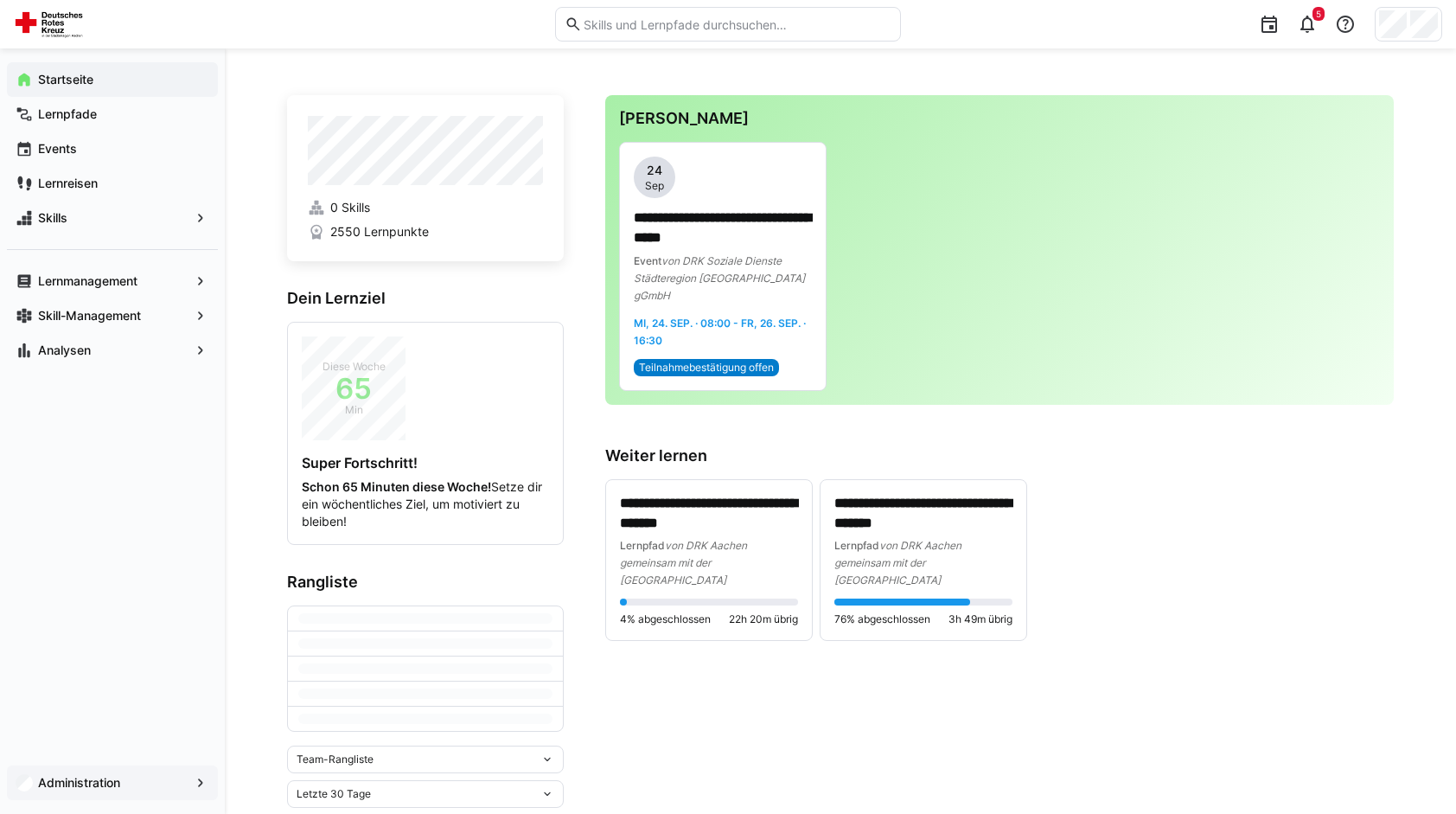
click at [132, 768] on div "Administration" at bounding box center [113, 782] width 211 height 35
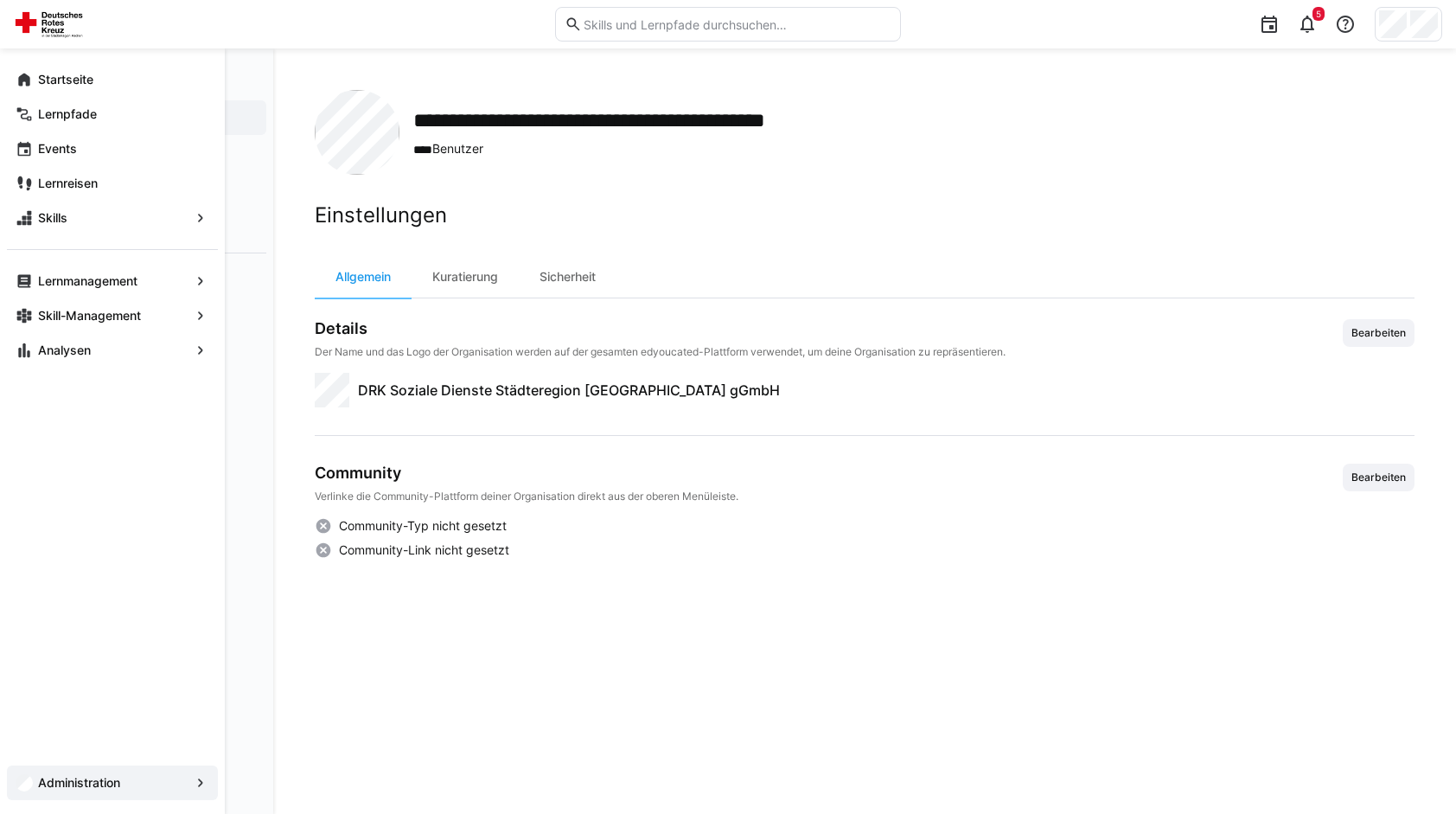
click at [0, 0] on app-navigation-label "Lernmanagement" at bounding box center [0, 0] width 0 height 0
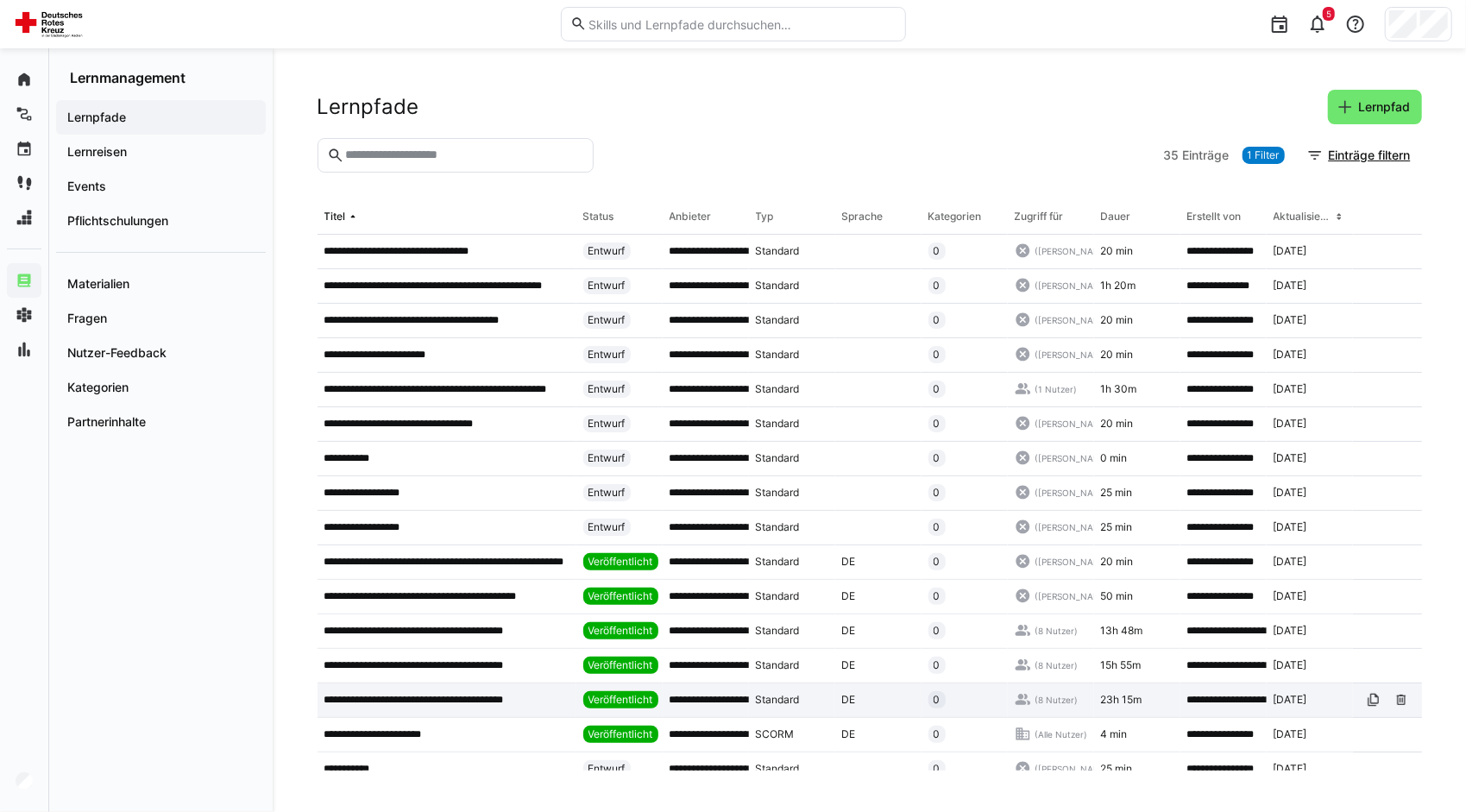
click at [432, 689] on div "**********" at bounding box center [447, 701] width 259 height 35
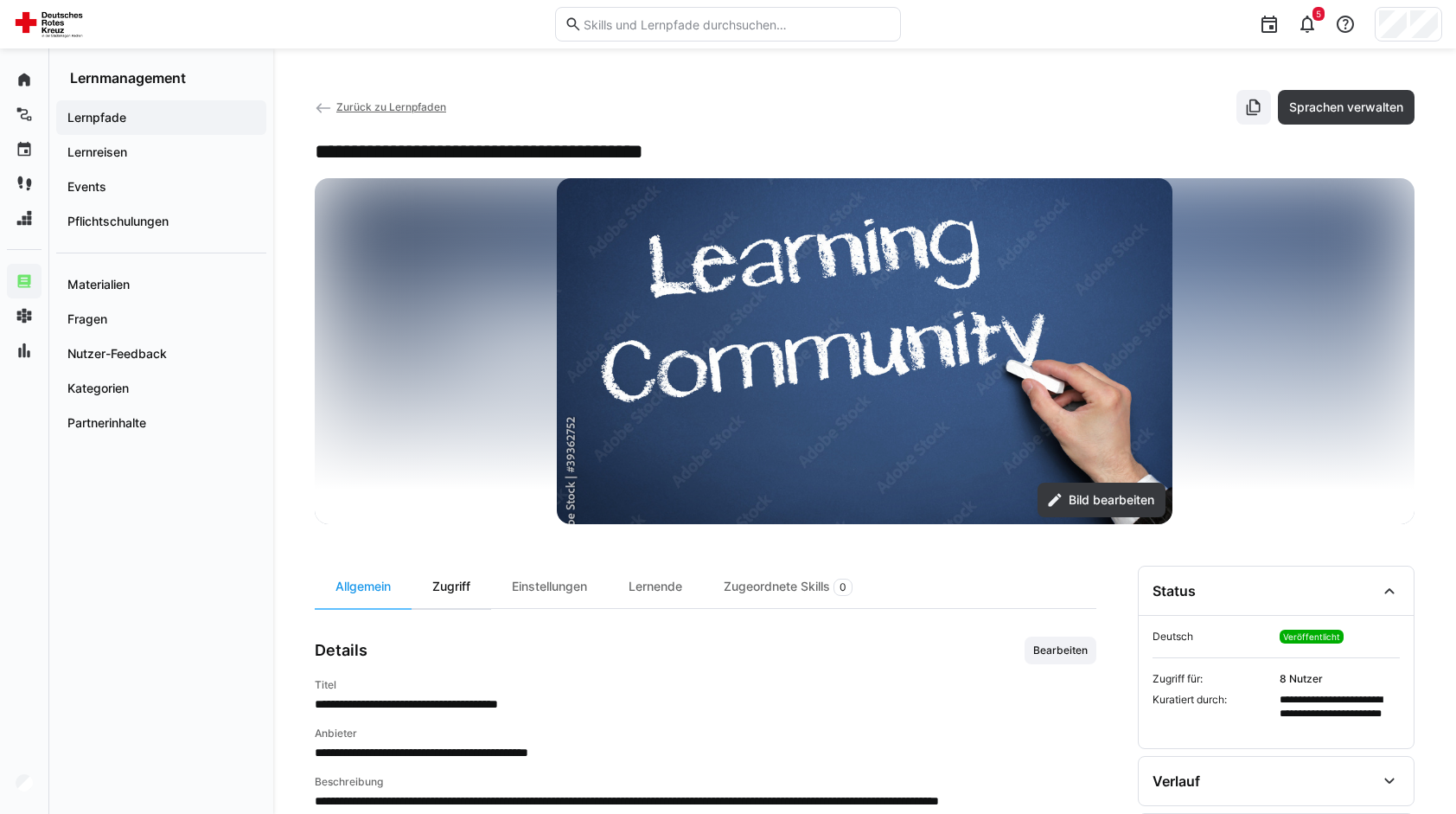
click at [462, 591] on div "Zugriff" at bounding box center [452, 587] width 80 height 42
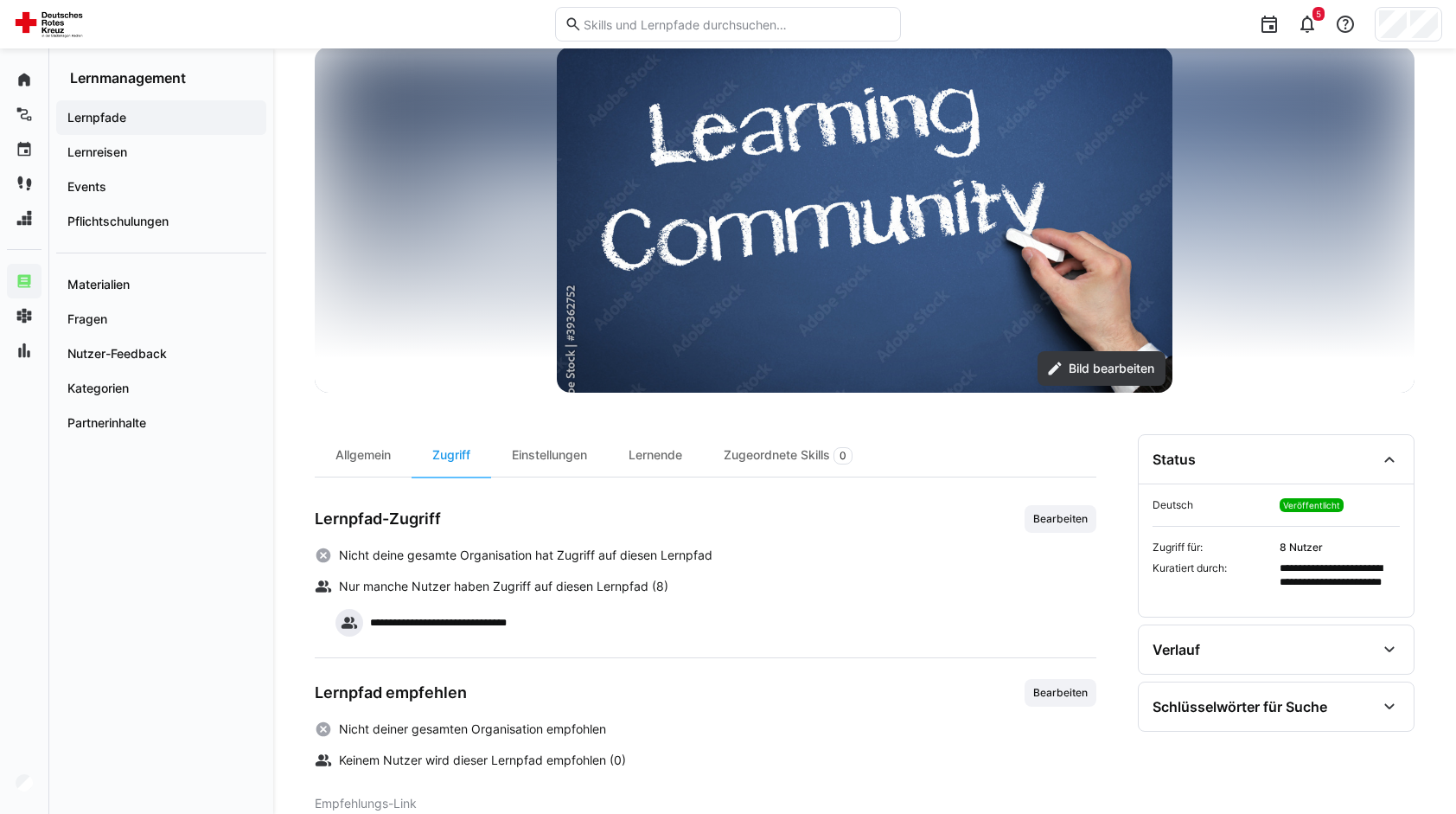
scroll to position [134, 0]
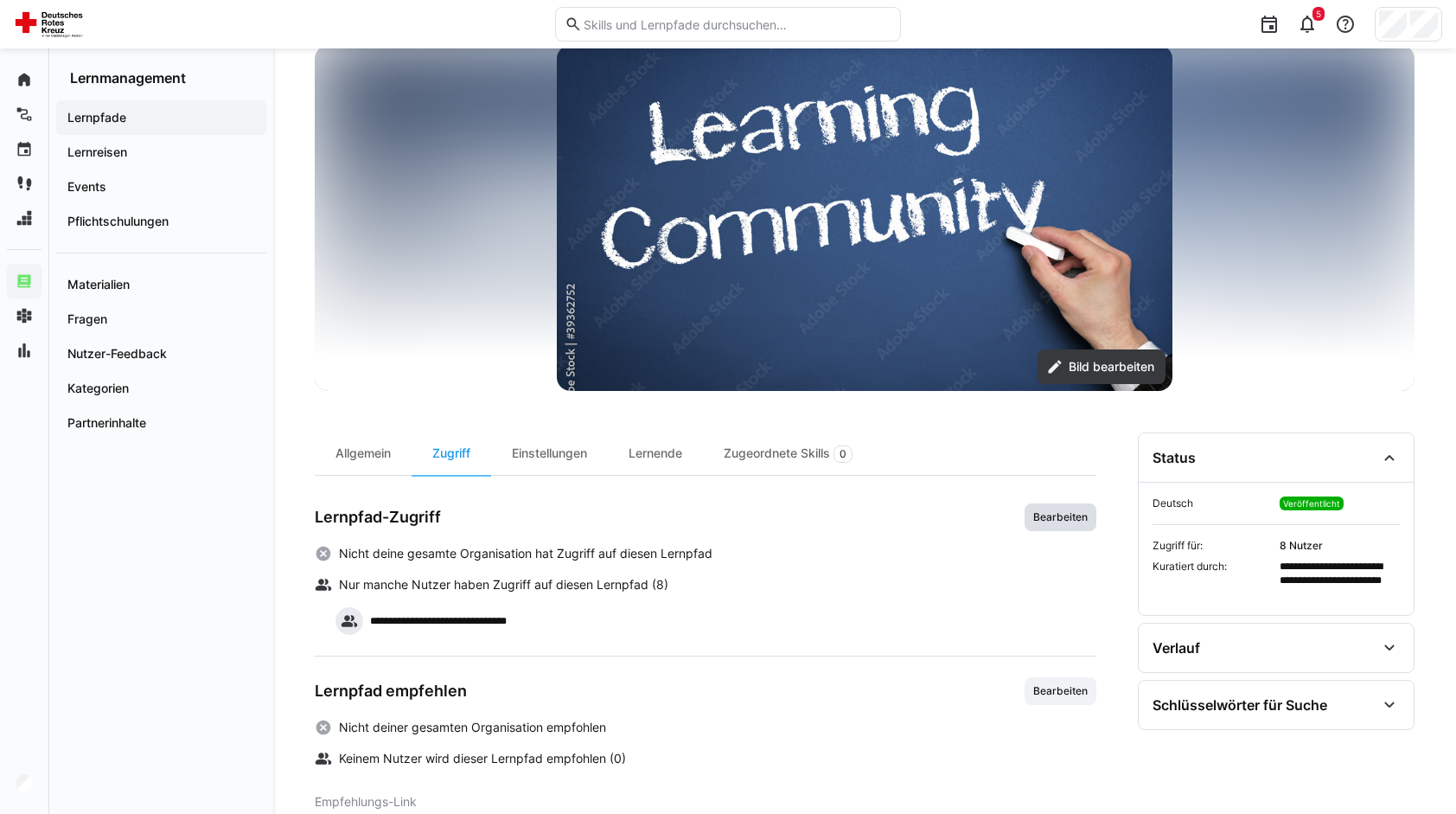
click at [1062, 523] on span "Bearbeiten" at bounding box center [1060, 518] width 72 height 28
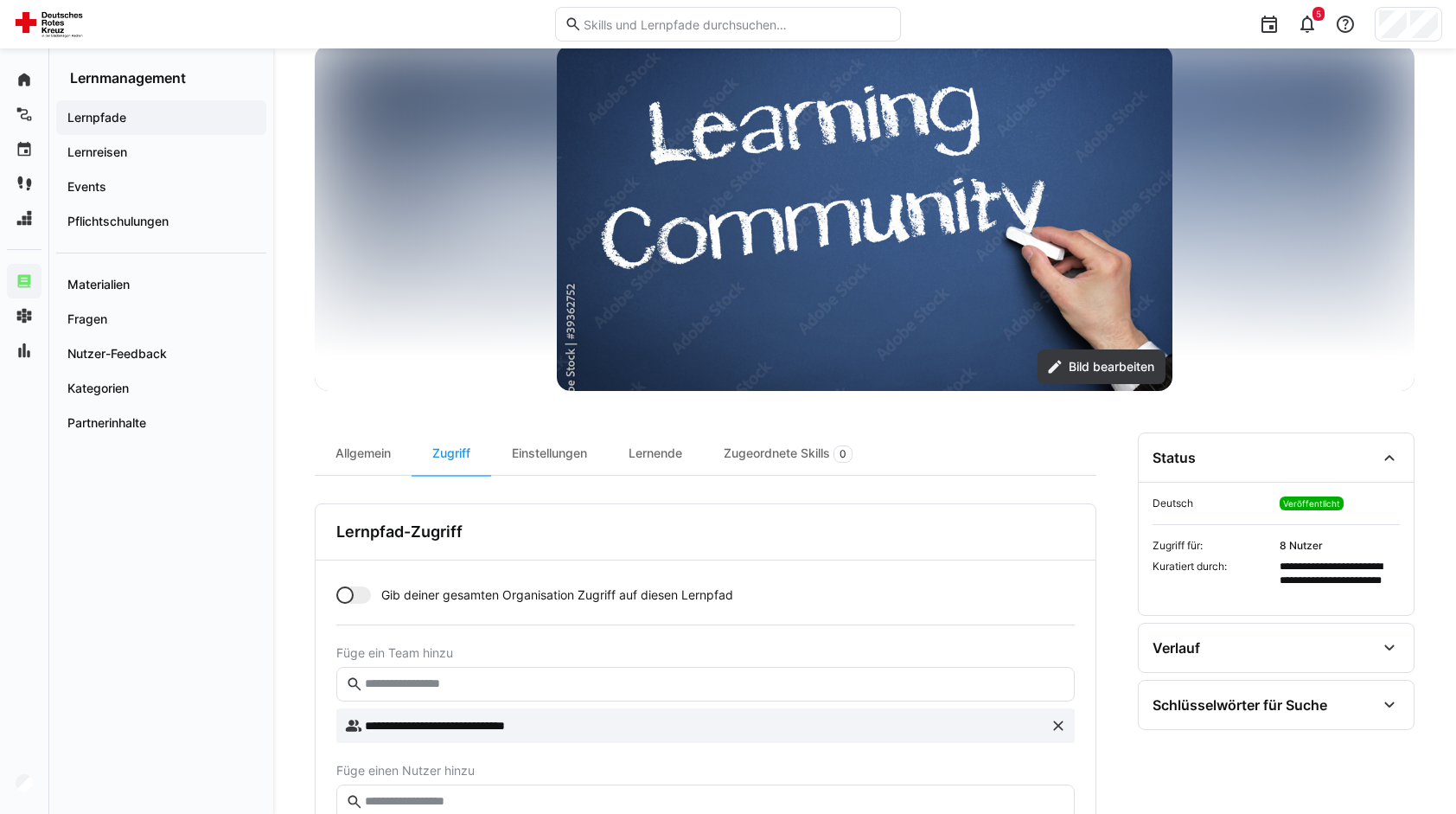
drag, startPoint x: 420, startPoint y: 782, endPoint x: 416, endPoint y: 792, distance: 10.8
click at [416, 792] on eds-input at bounding box center [705, 801] width 738 height 35
click at [416, 794] on input "text" at bounding box center [714, 802] width 702 height 16
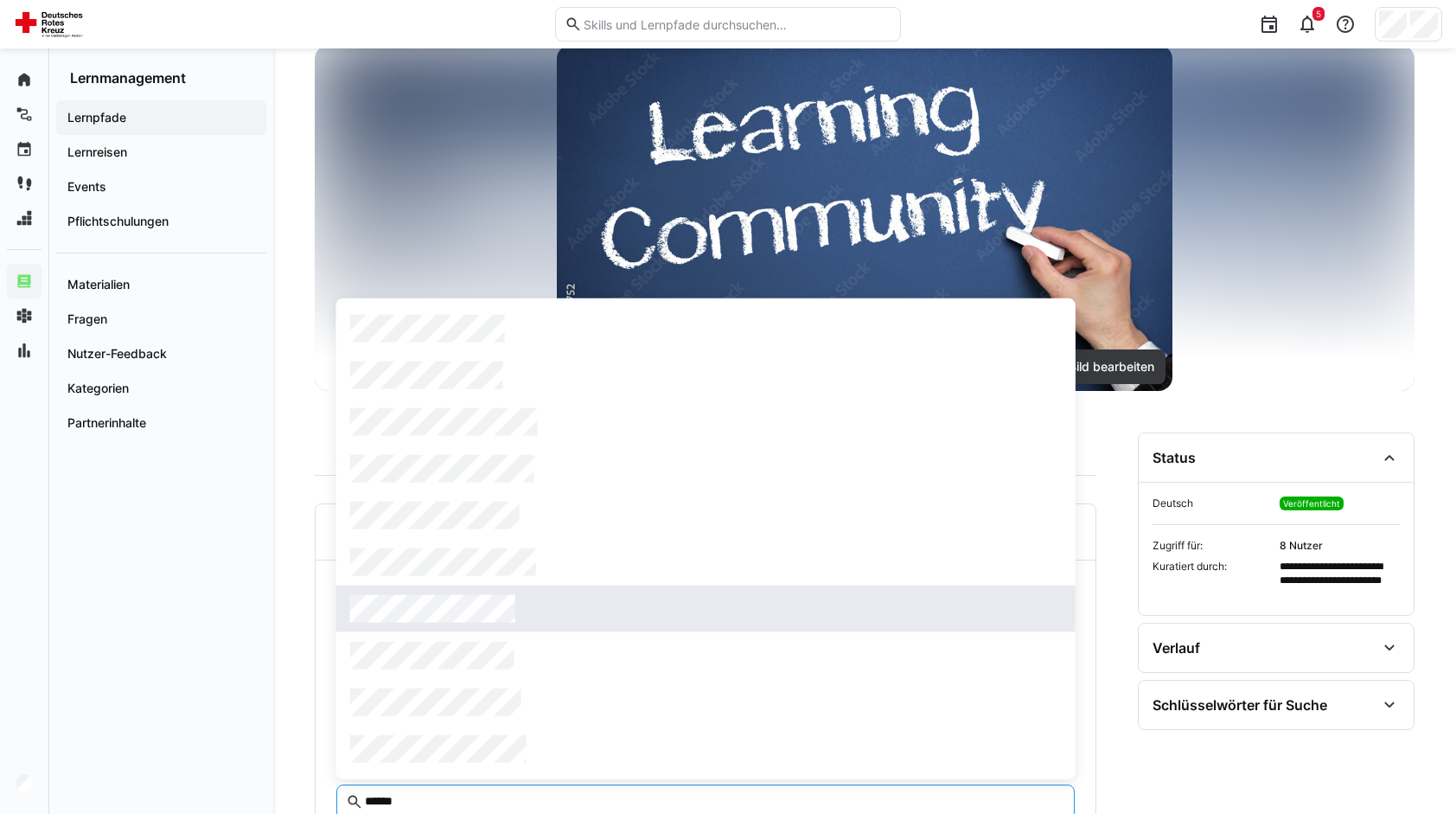
type input "******"
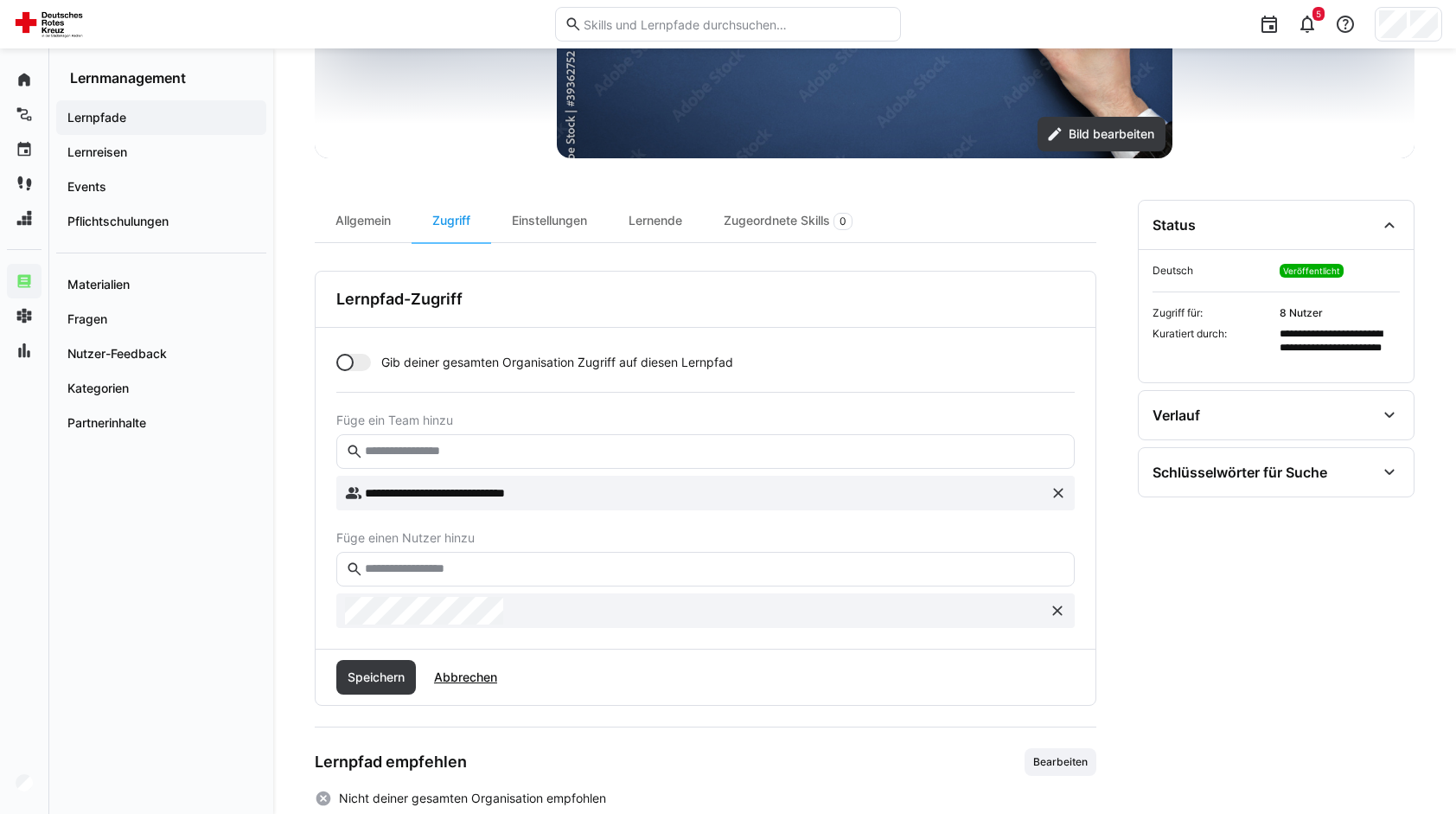
scroll to position [367, 0]
click at [377, 678] on span "Speichern" at bounding box center [376, 675] width 62 height 17
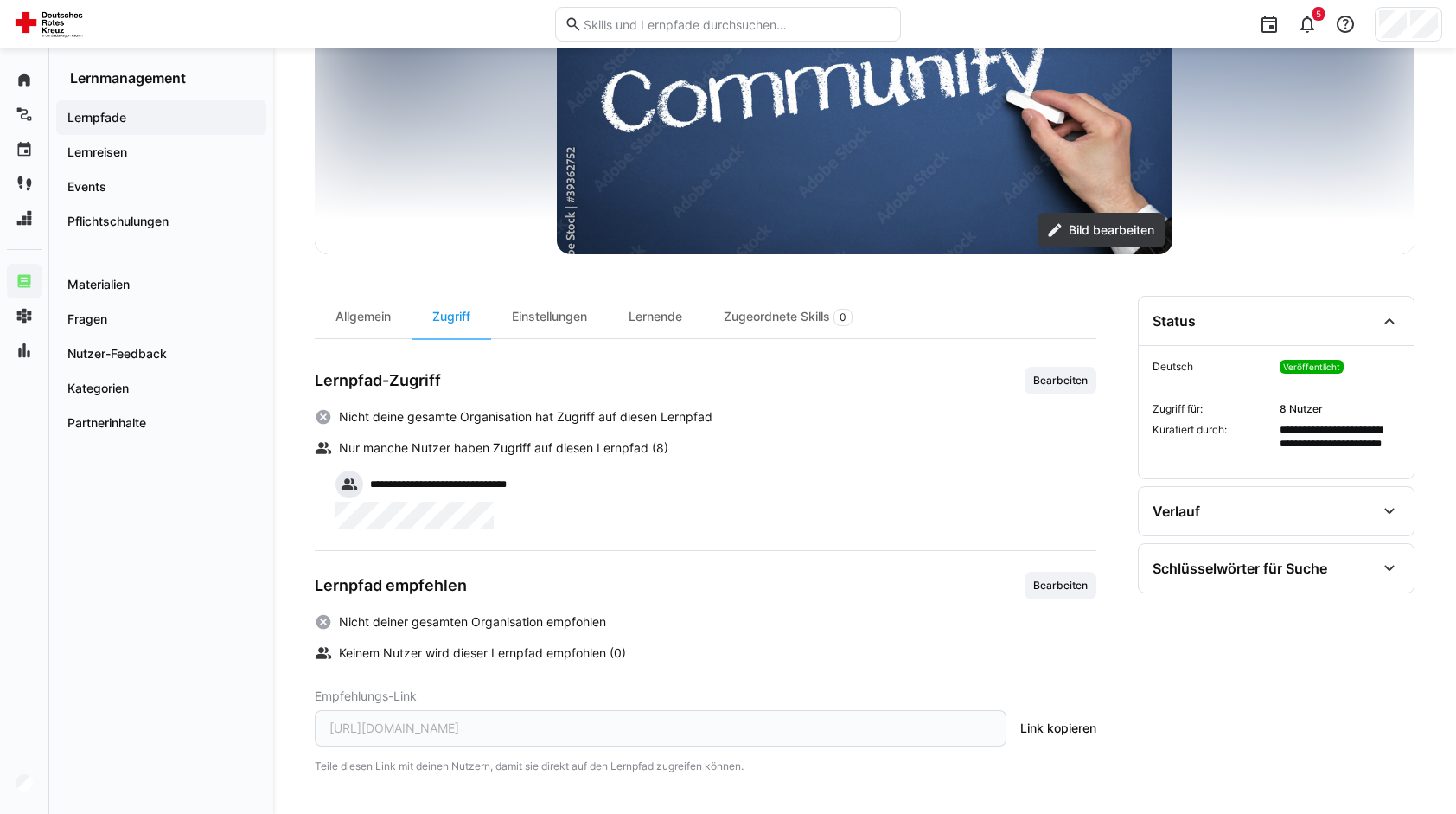
scroll to position [266, 0]
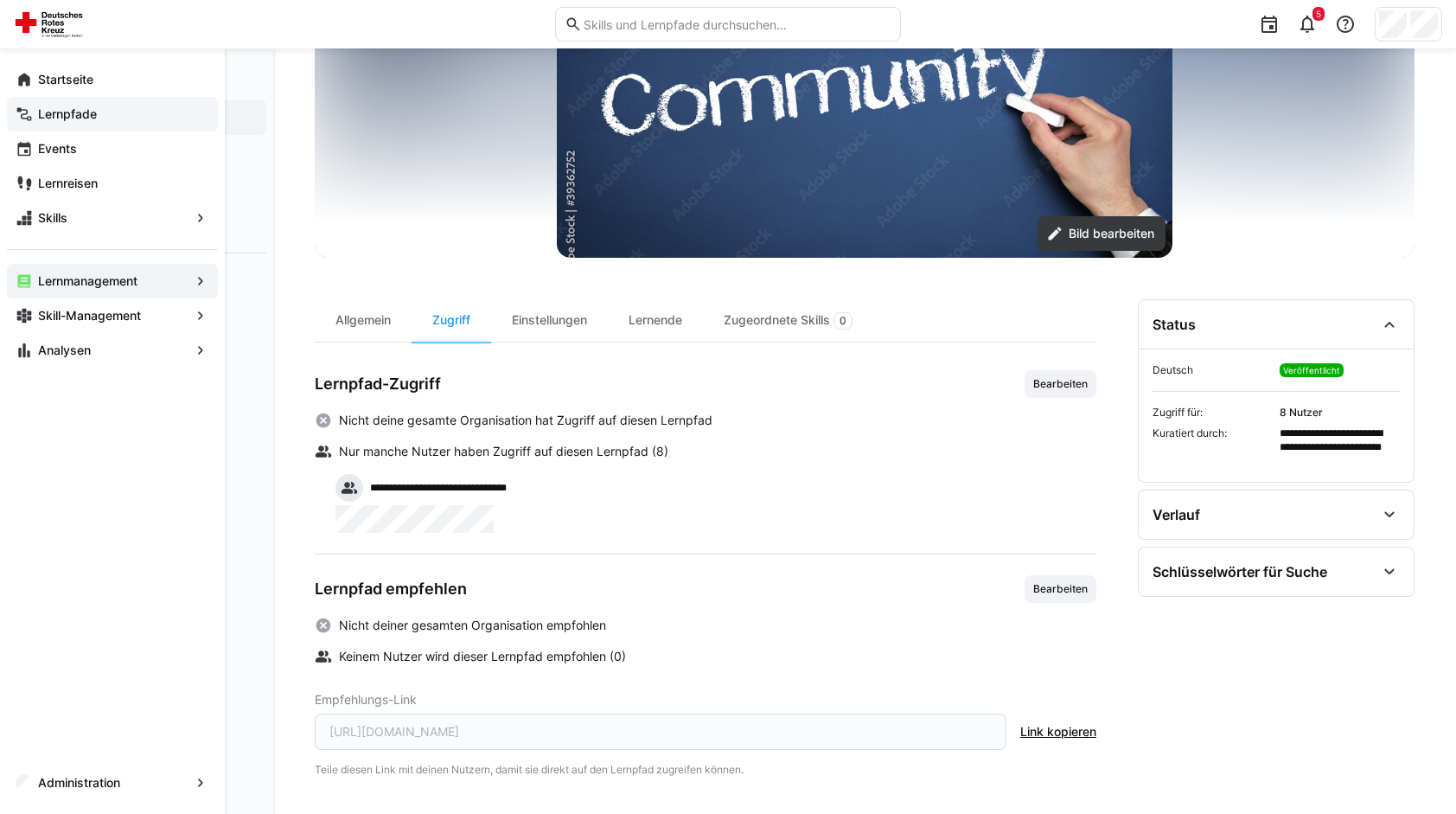
click at [36, 116] on span "Lernpfade" at bounding box center [123, 114] width 174 height 17
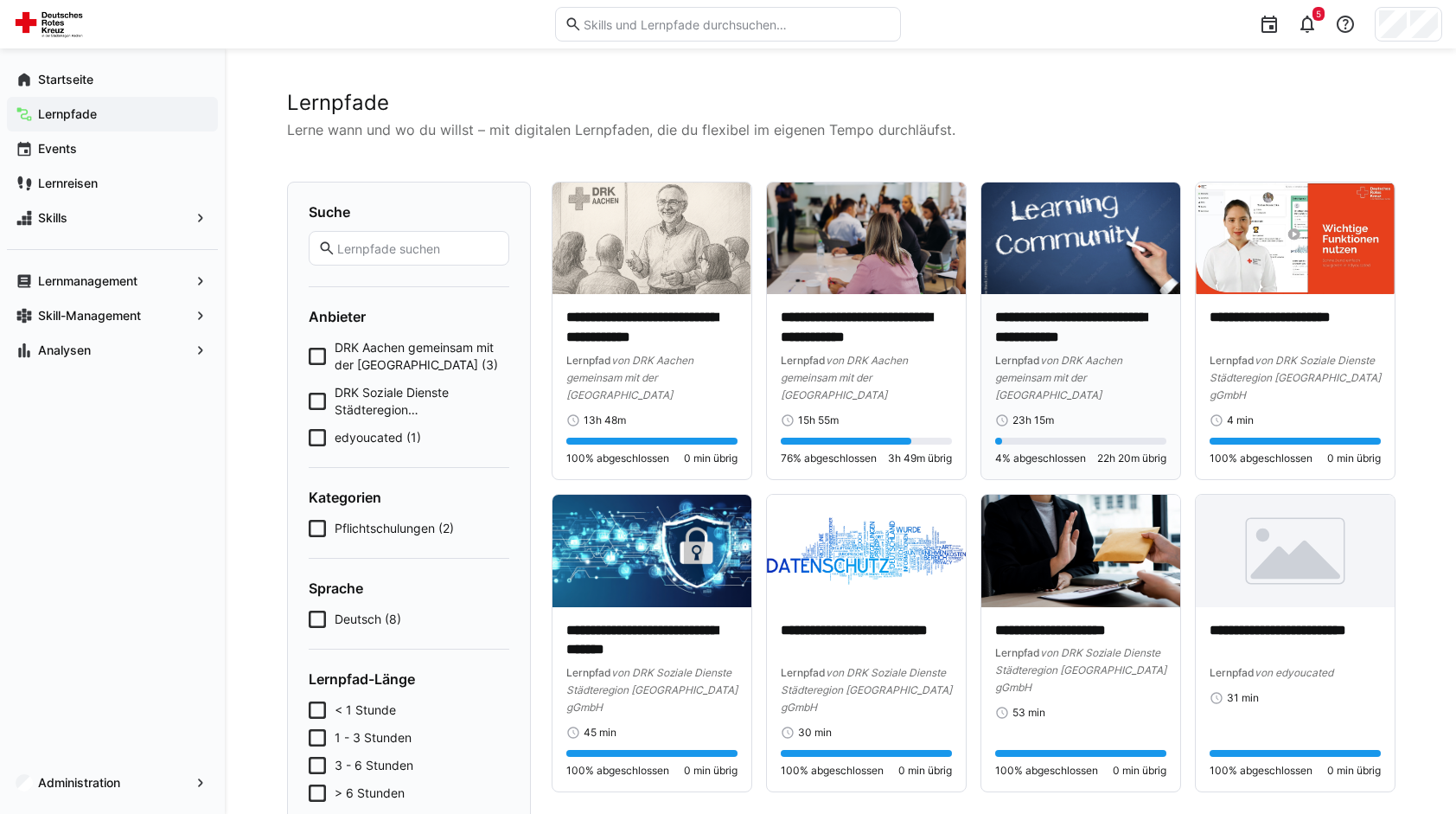
click at [1058, 332] on p "**********" at bounding box center [1081, 328] width 172 height 40
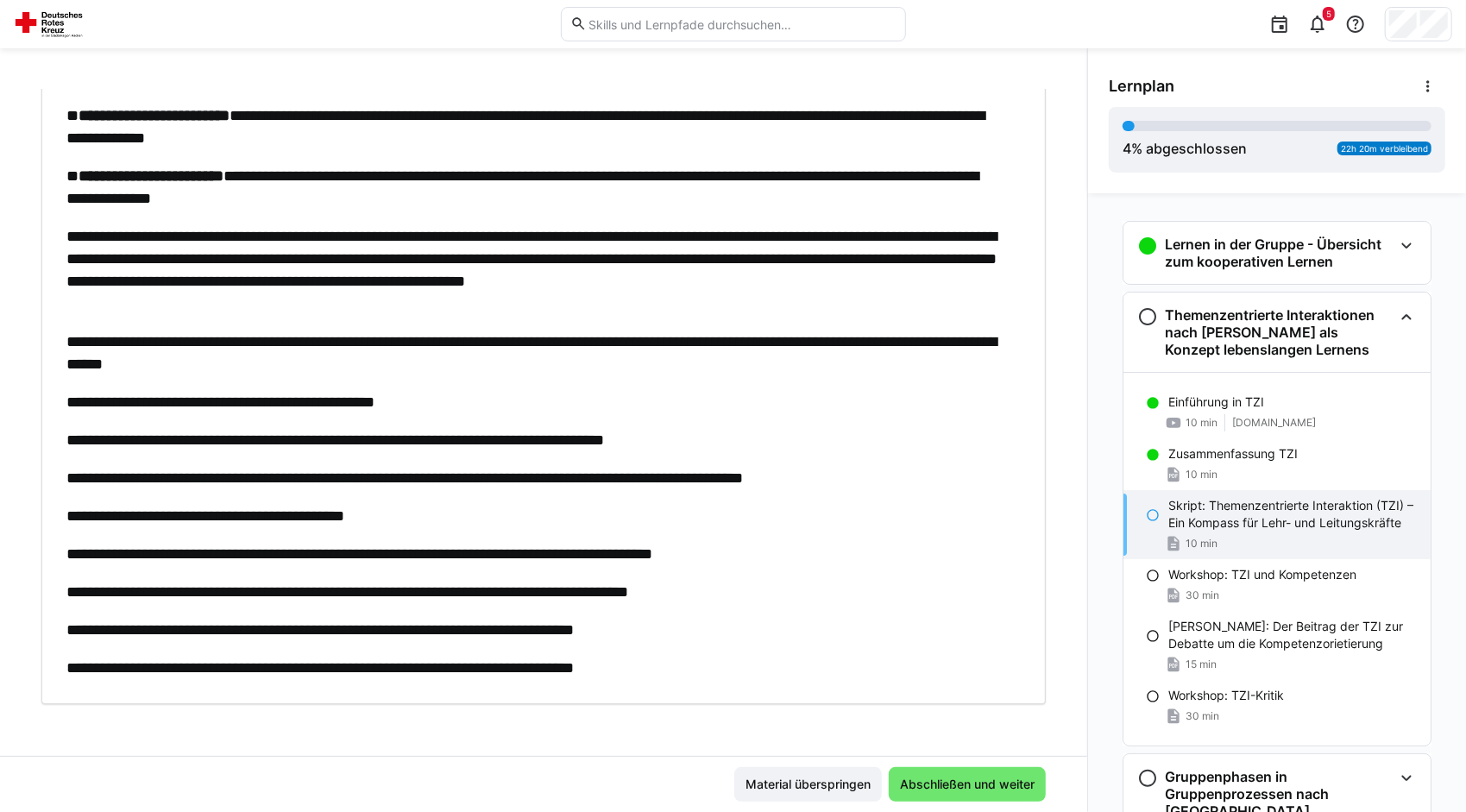
scroll to position [3277, 0]
click at [1195, 639] on p "Menzel, Birgit: Der Beitrag der TZI zur Debatte um die Kompetenzorietierung" at bounding box center [1293, 635] width 249 height 35
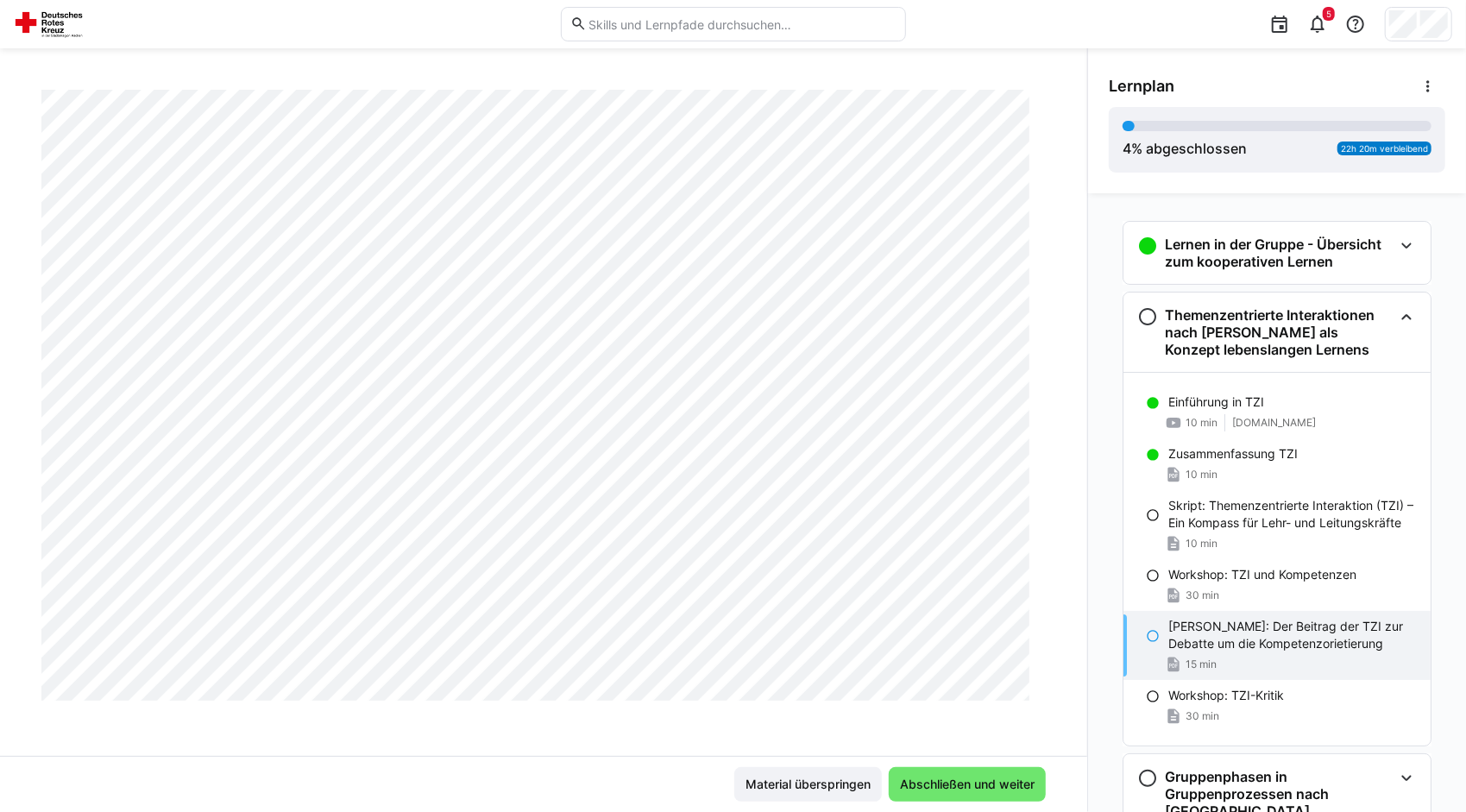
scroll to position [0, 0]
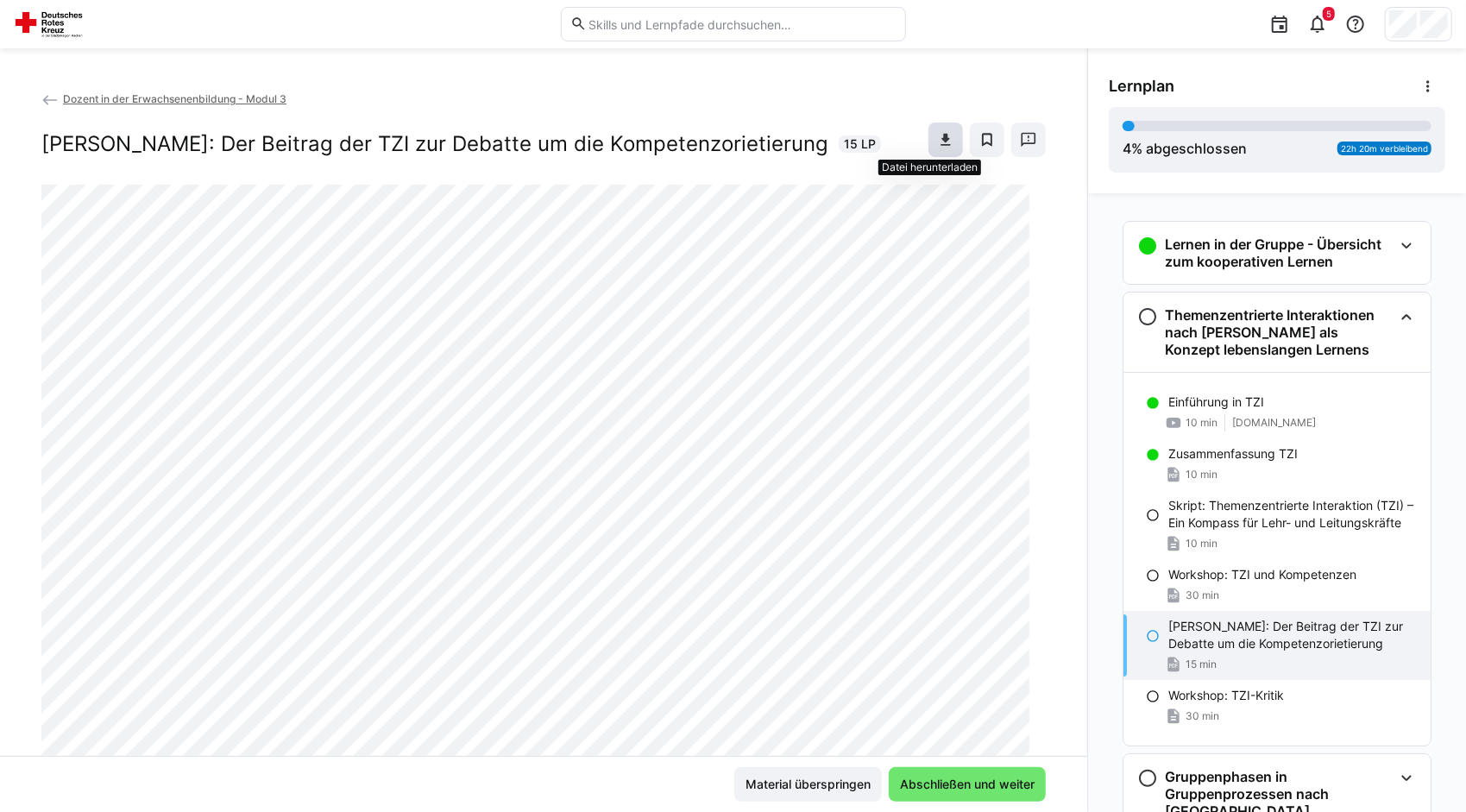
click at [939, 143] on span at bounding box center [945, 139] width 35 height 35
click at [938, 133] on eds-icon at bounding box center [945, 139] width 17 height 17
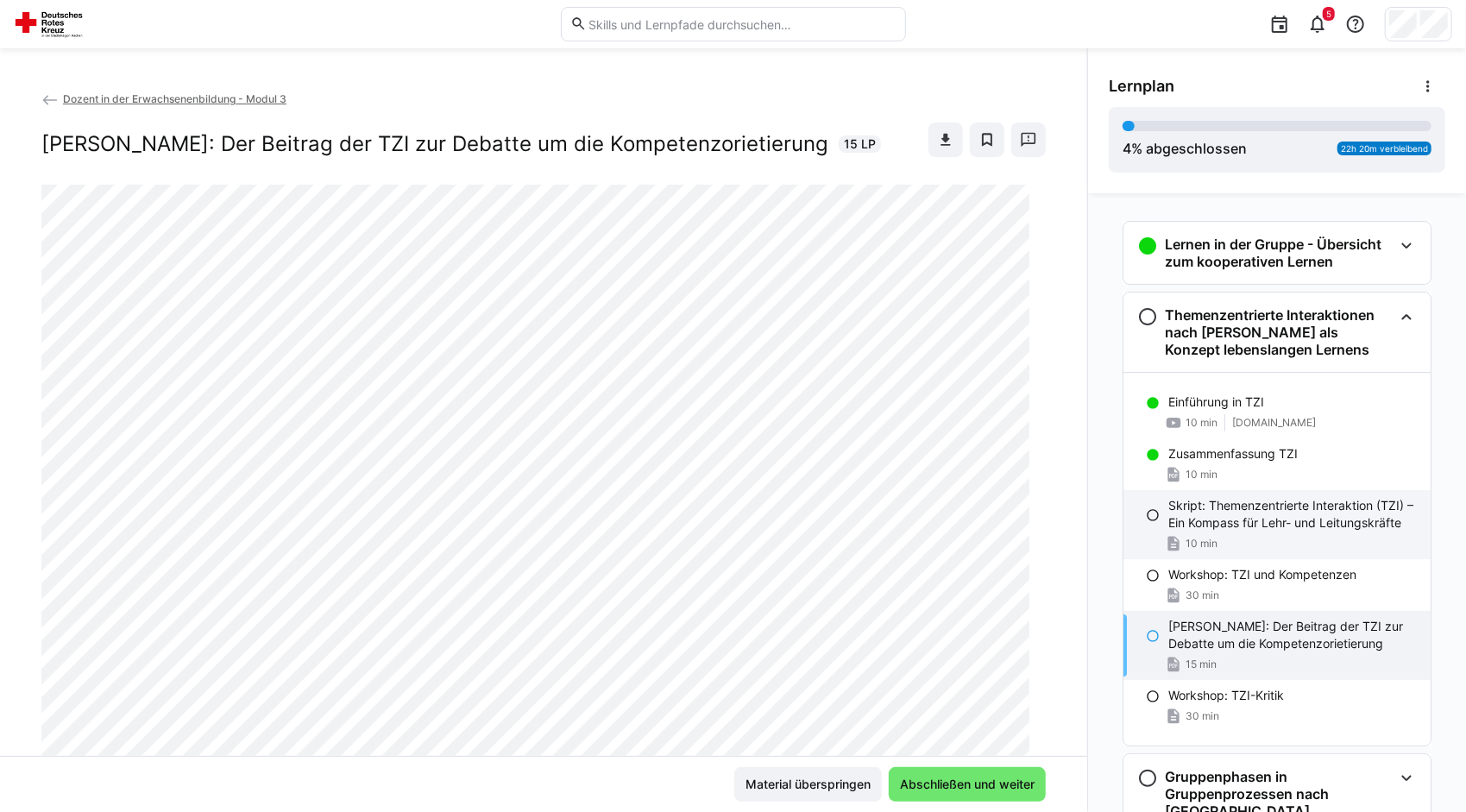
click at [1185, 536] on span "10 min" at bounding box center [1201, 543] width 32 height 14
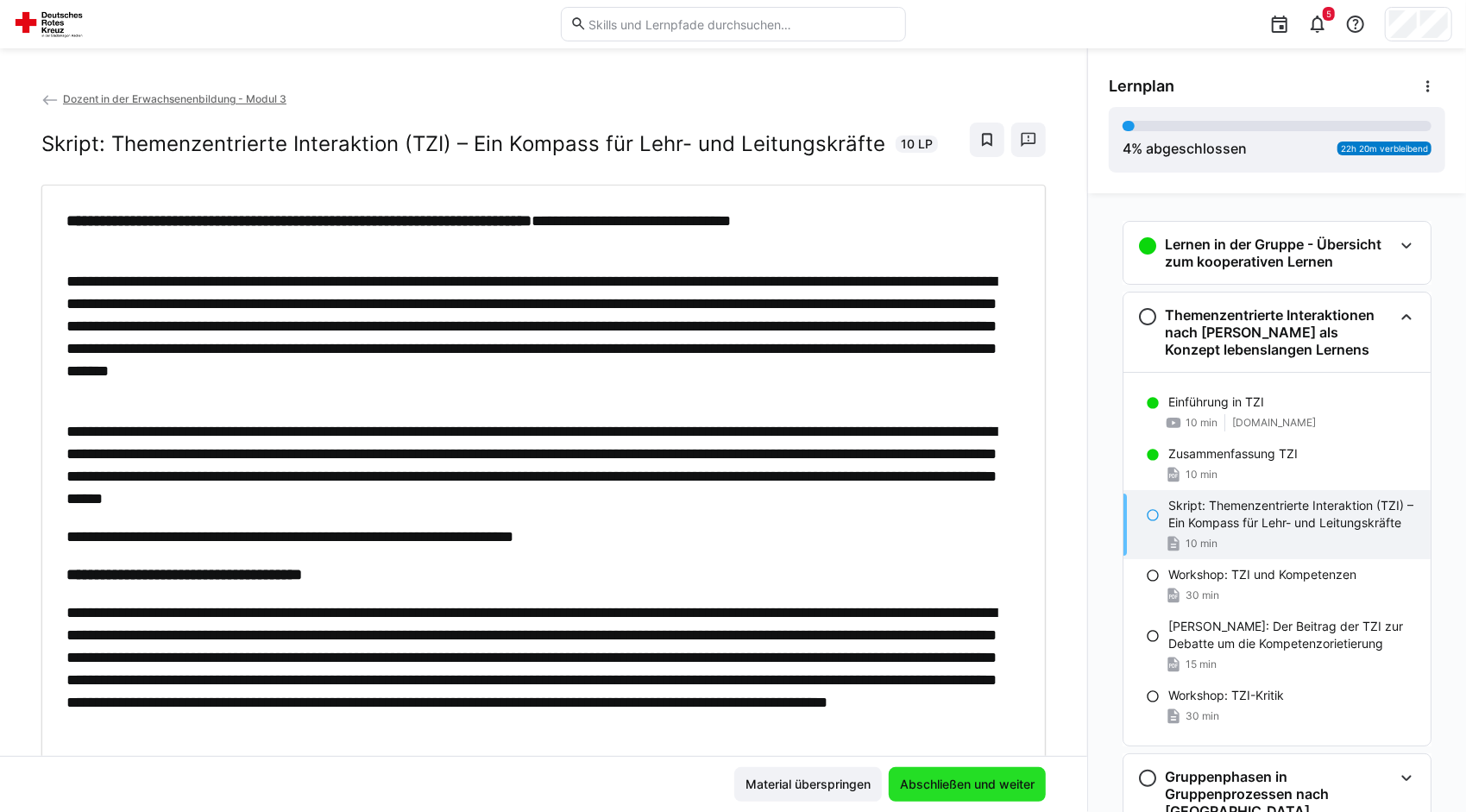
click at [956, 783] on span "Abschließen und weiter" at bounding box center [967, 783] width 139 height 17
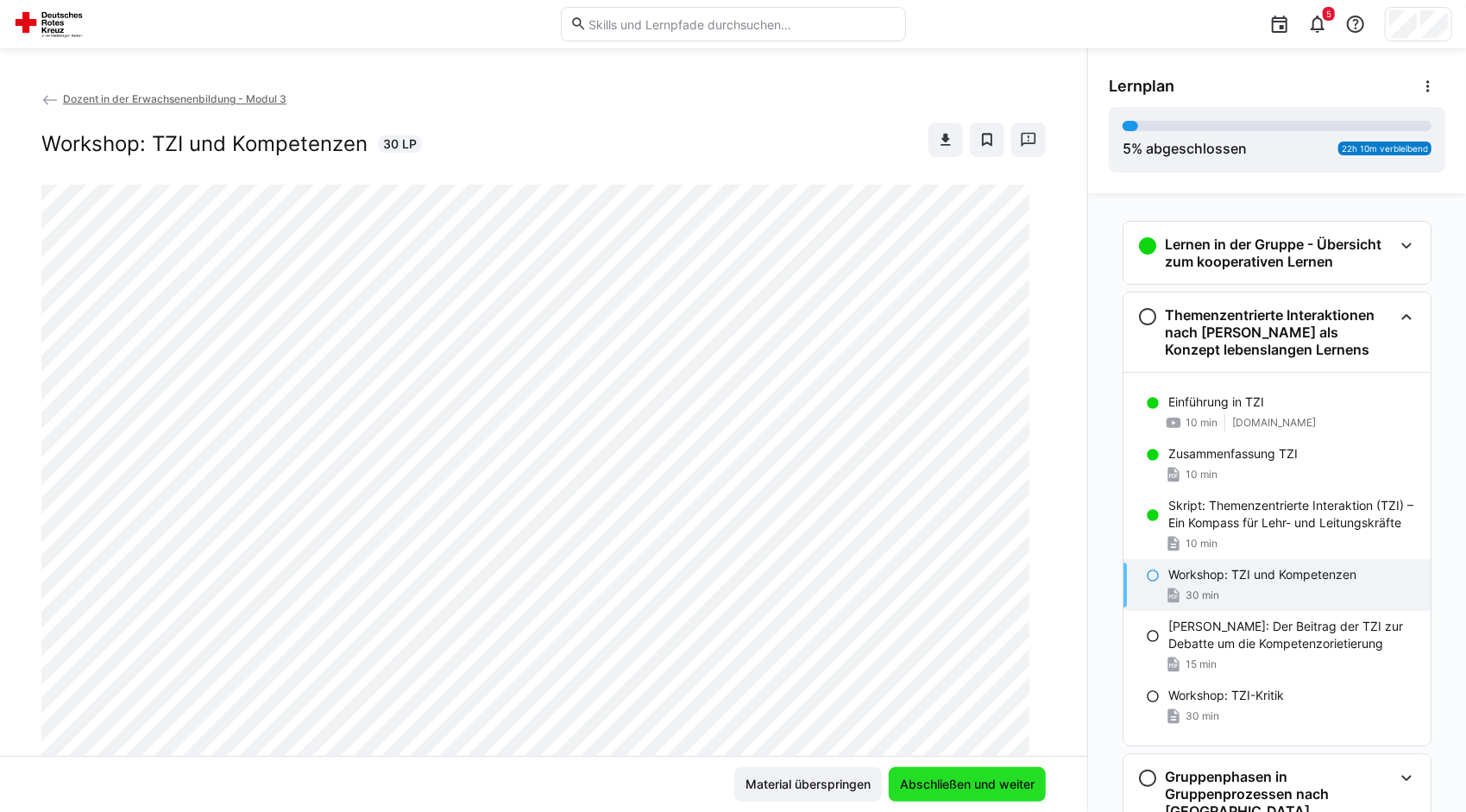
click at [956, 783] on span "Abschließen und weiter" at bounding box center [967, 783] width 139 height 17
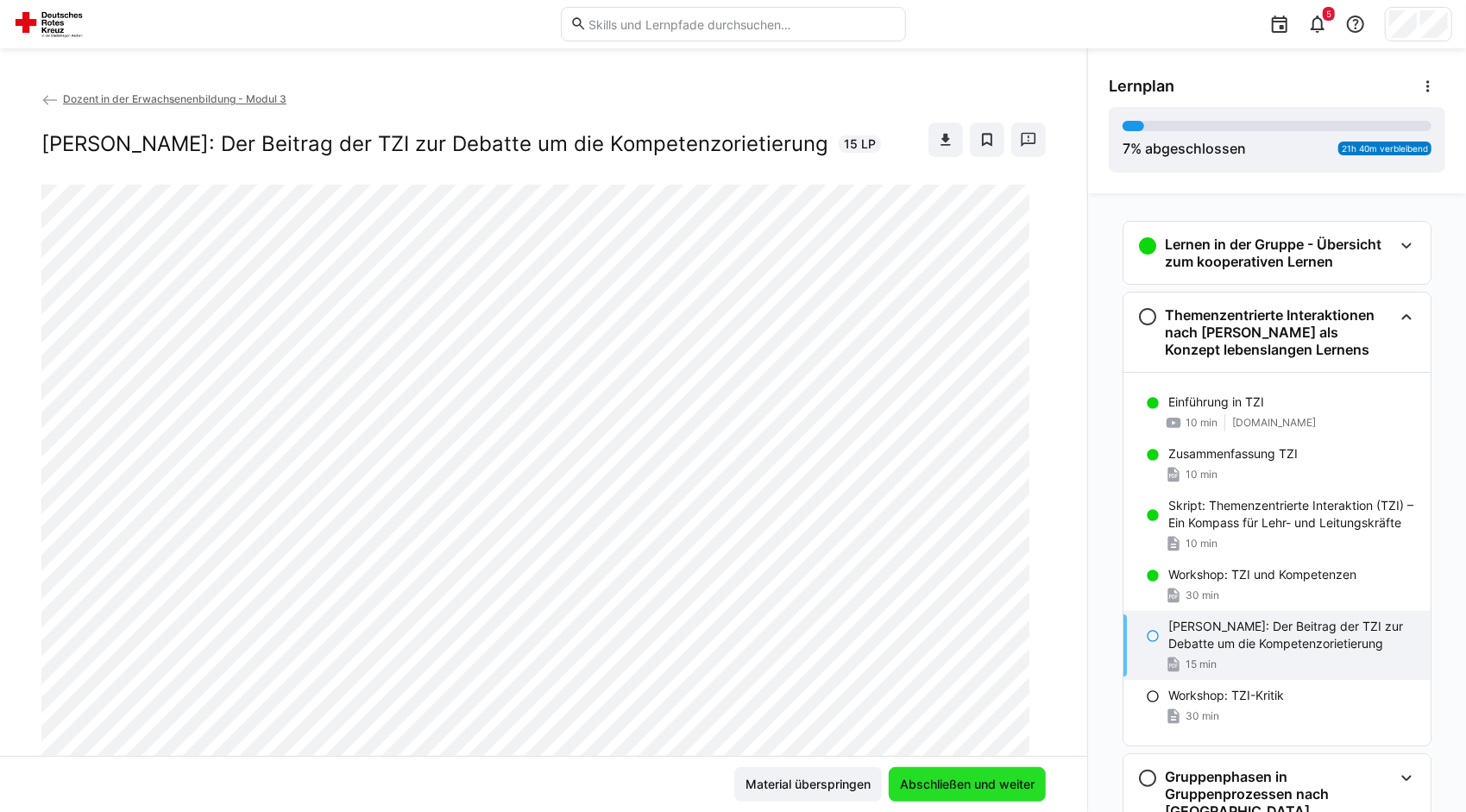
click at [956, 783] on span "Abschließen und weiter" at bounding box center [967, 783] width 139 height 17
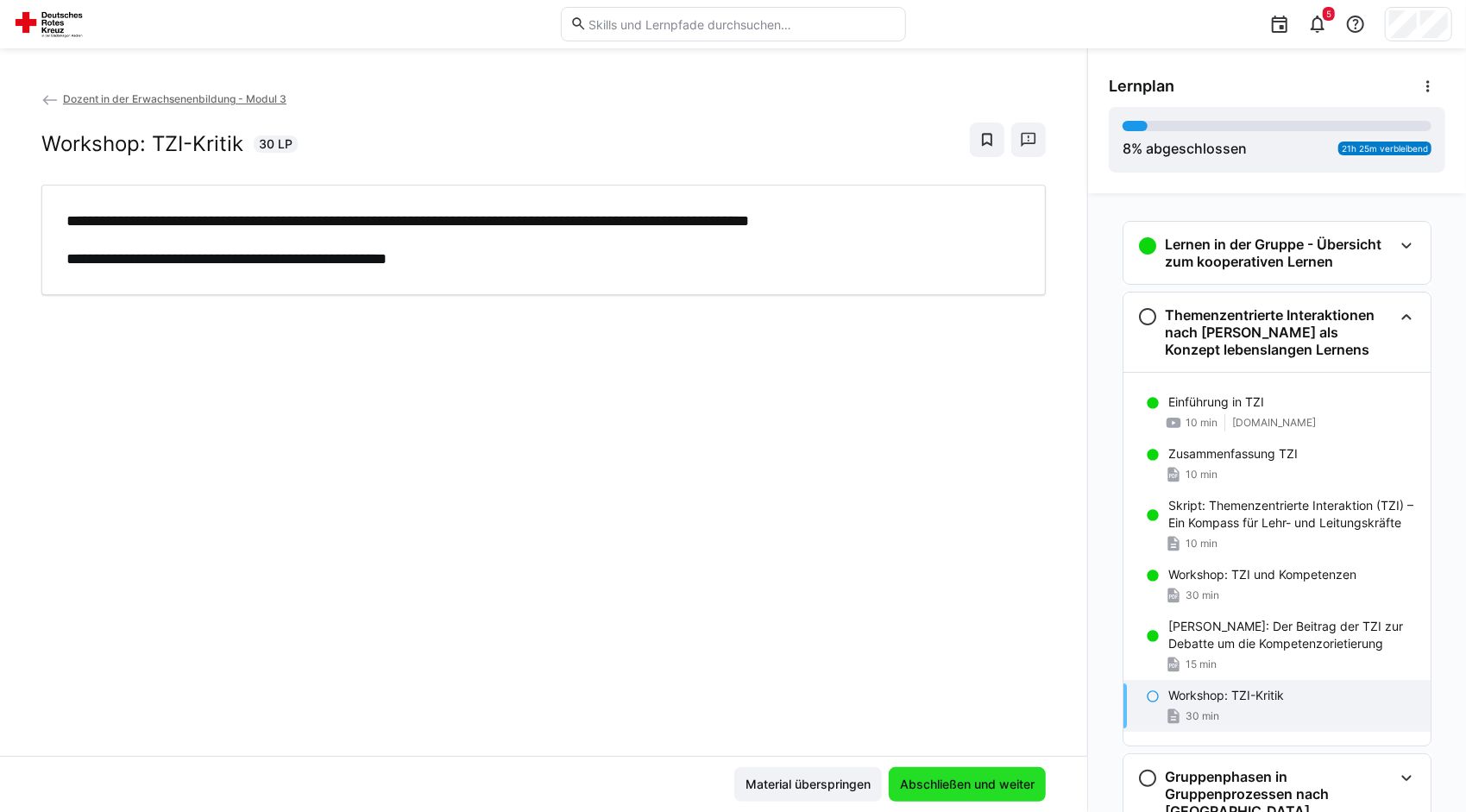
click at [956, 783] on span "Abschließen und weiter" at bounding box center [967, 783] width 139 height 17
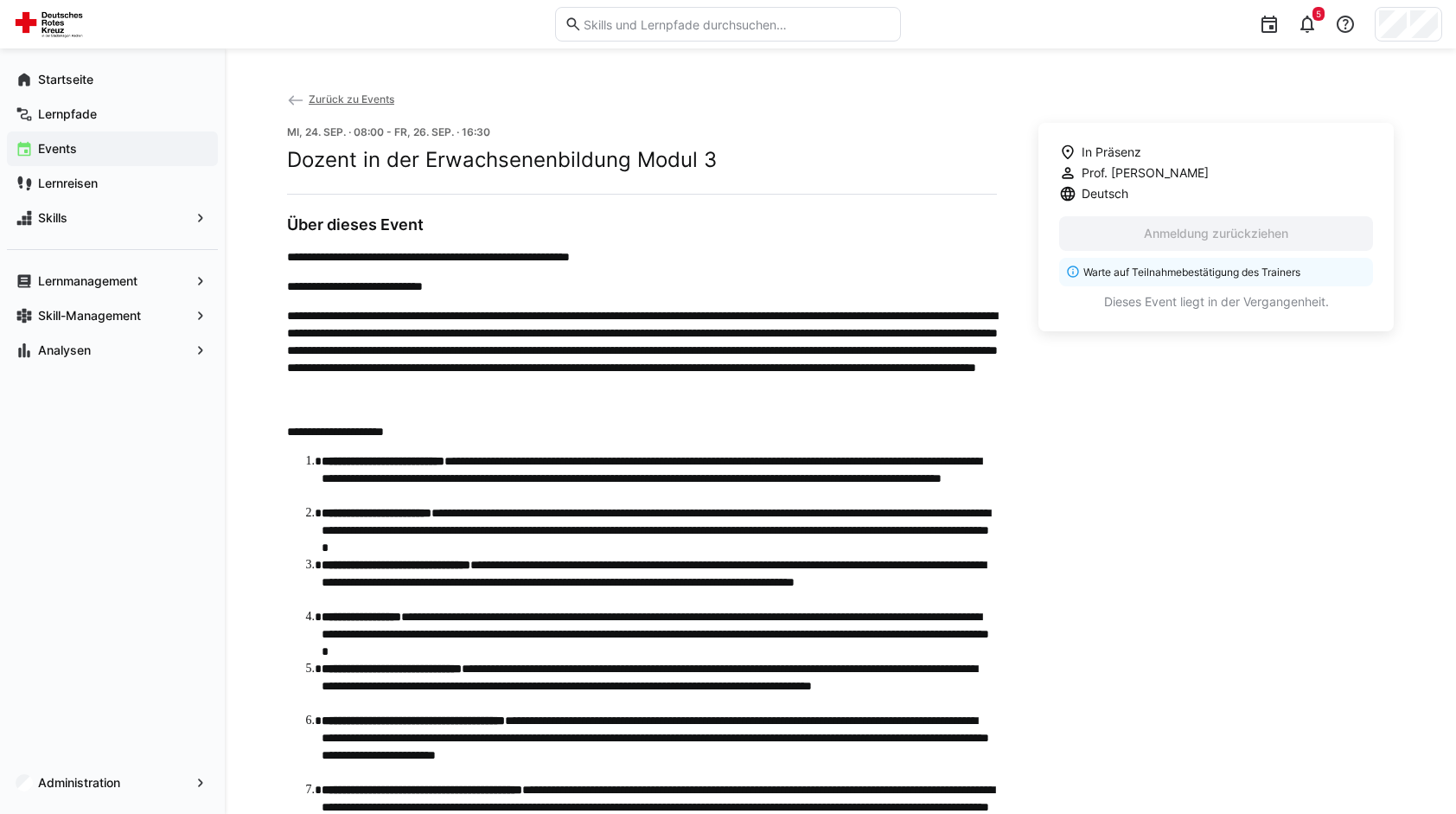
scroll to position [412, 0]
